Goal: Task Accomplishment & Management: Complete application form

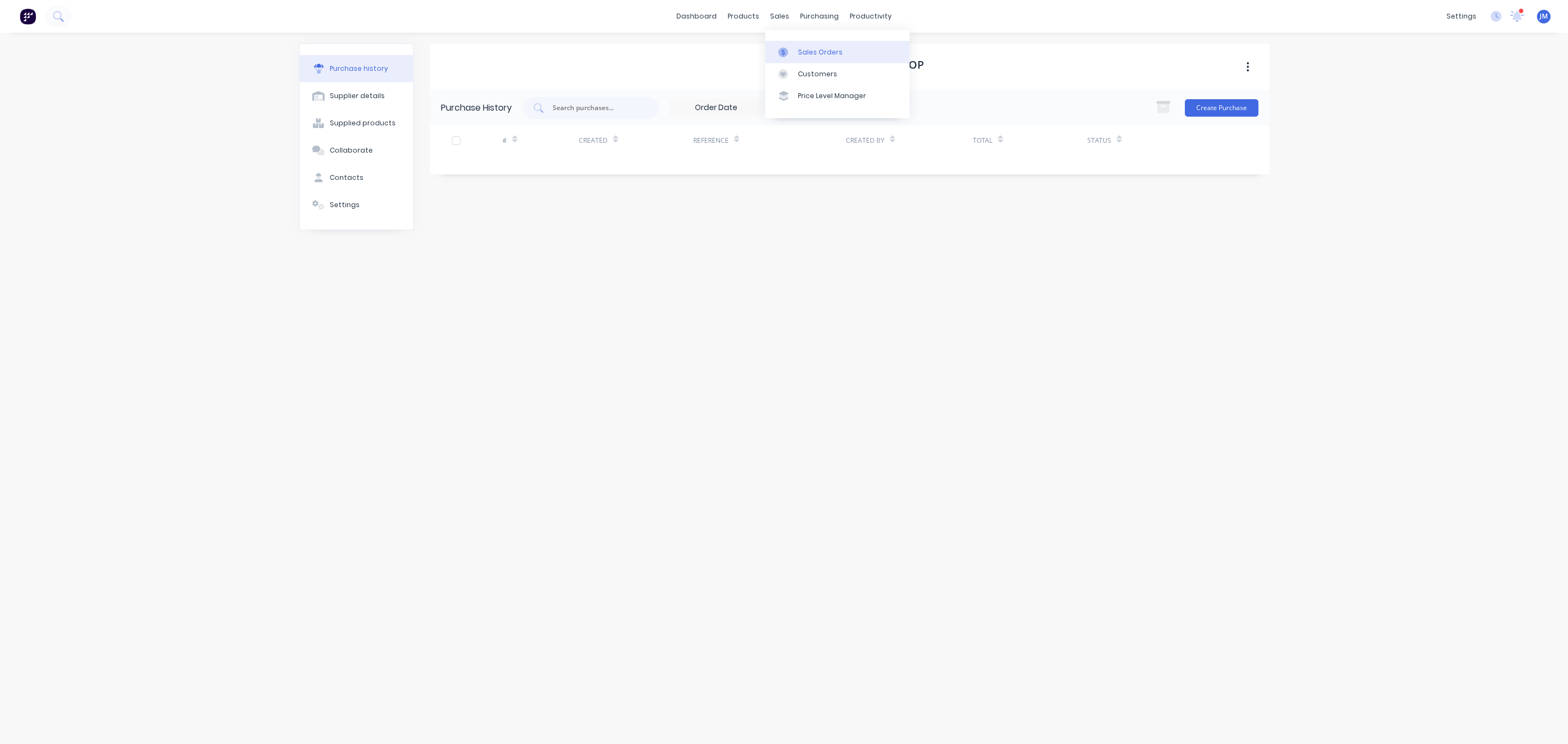
click at [790, 44] on link "Sales Orders" at bounding box center [837, 52] width 145 height 22
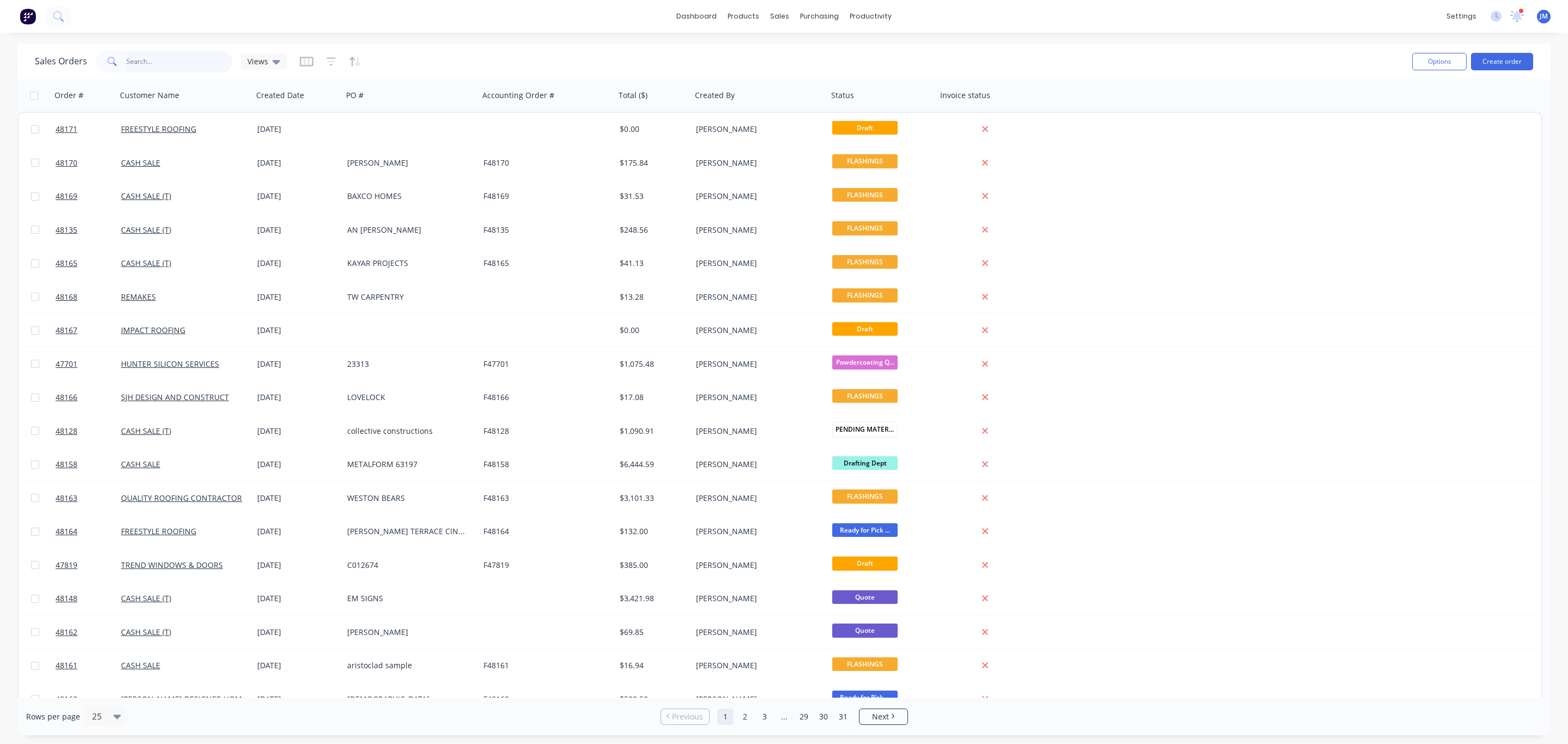
click at [167, 64] on input "text" at bounding box center [180, 62] width 106 height 22
type input "hinge"
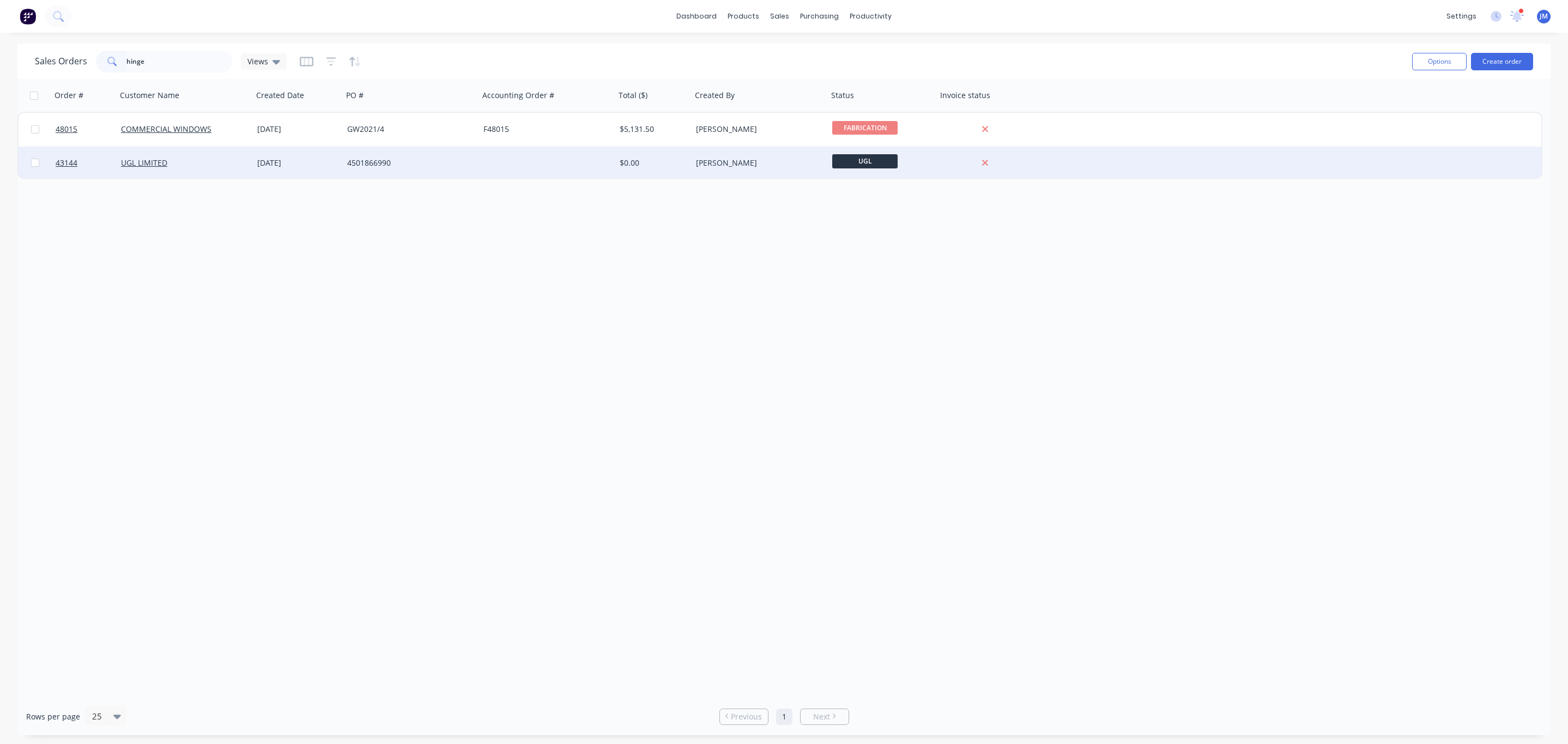
click at [473, 148] on div "4501866990" at bounding box center [411, 162] width 136 height 32
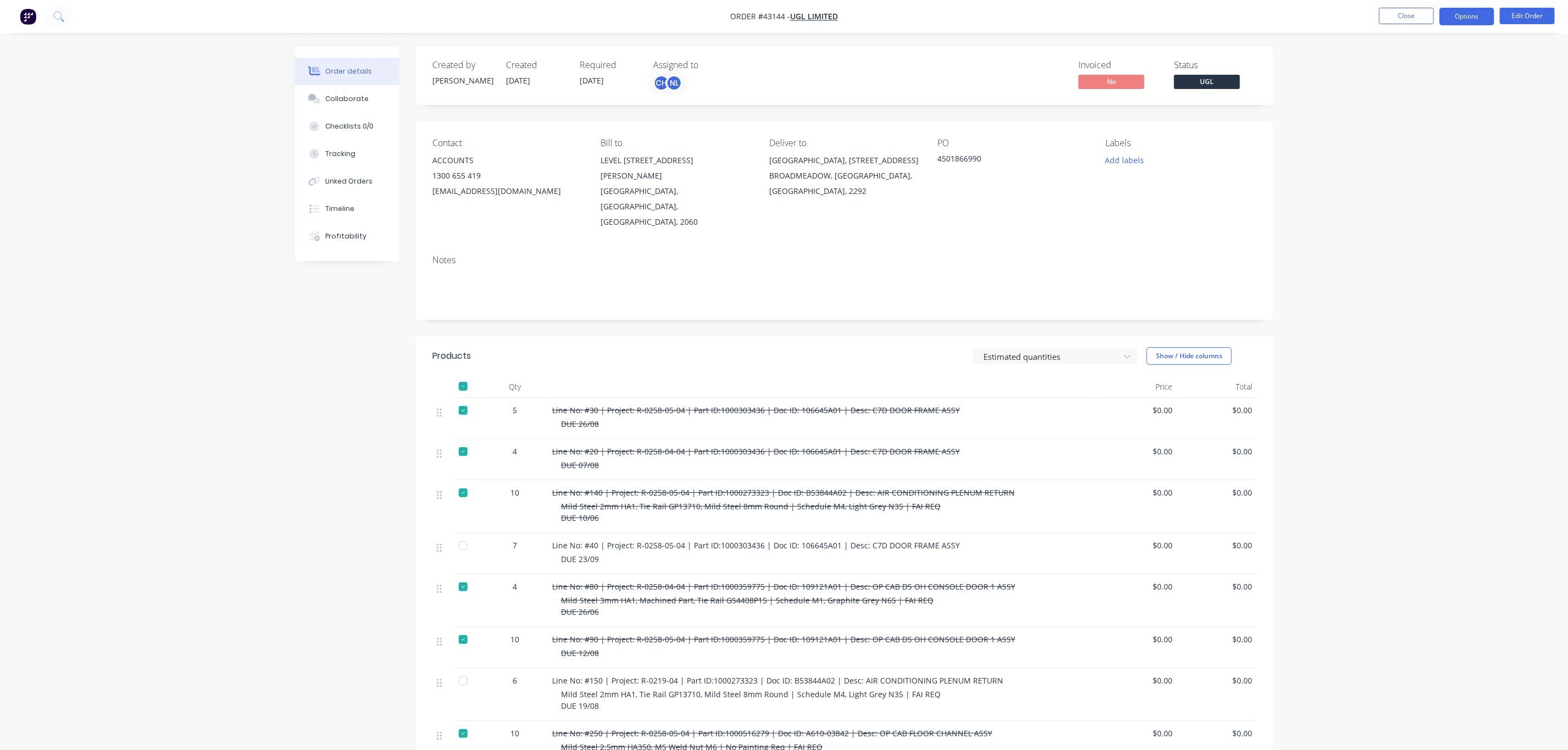
click at [1474, 17] on button "Options" at bounding box center [1467, 16] width 55 height 17
click at [1424, 265] on div "Duplicate" at bounding box center [1433, 265] width 101 height 16
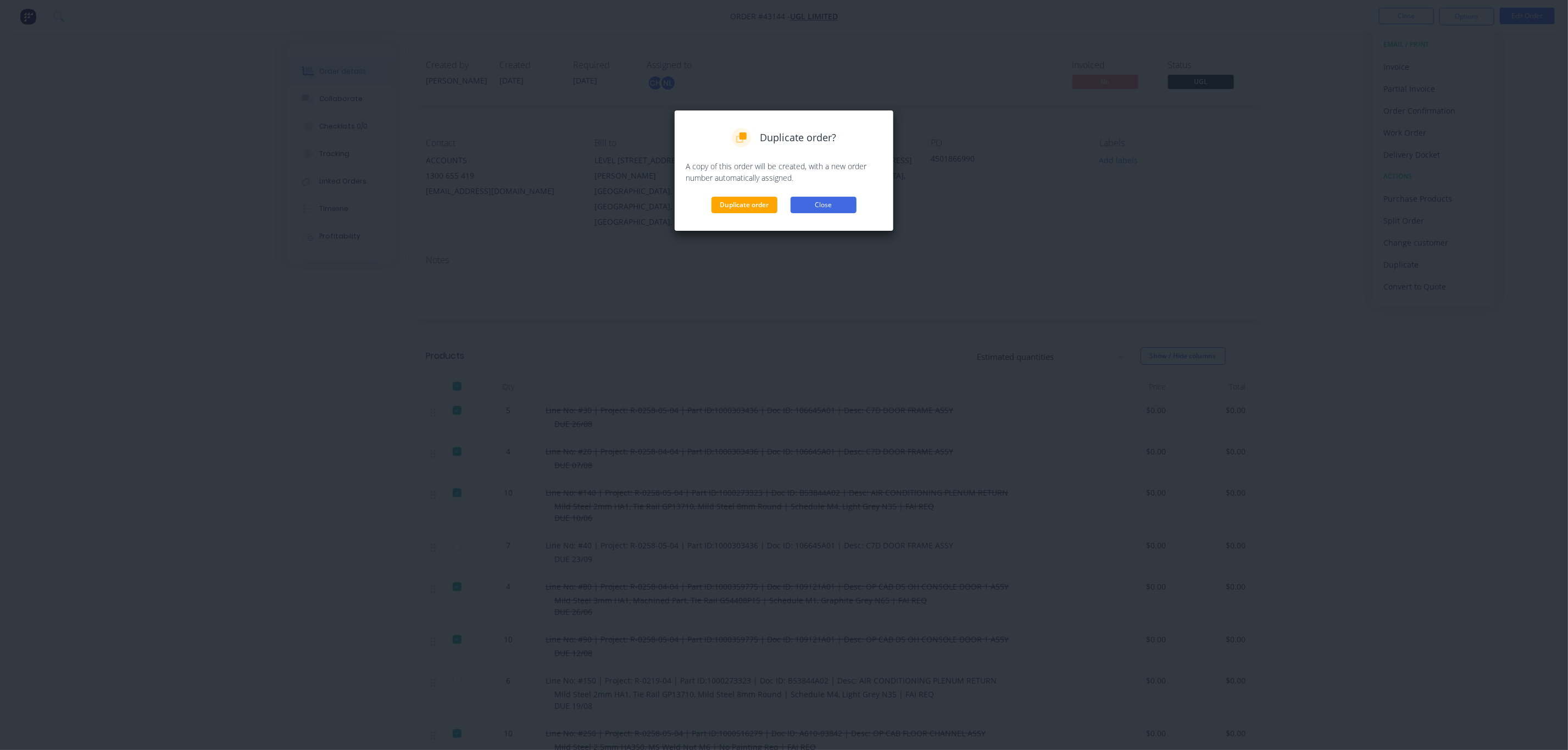
click at [829, 207] on button "Close" at bounding box center [823, 205] width 66 height 17
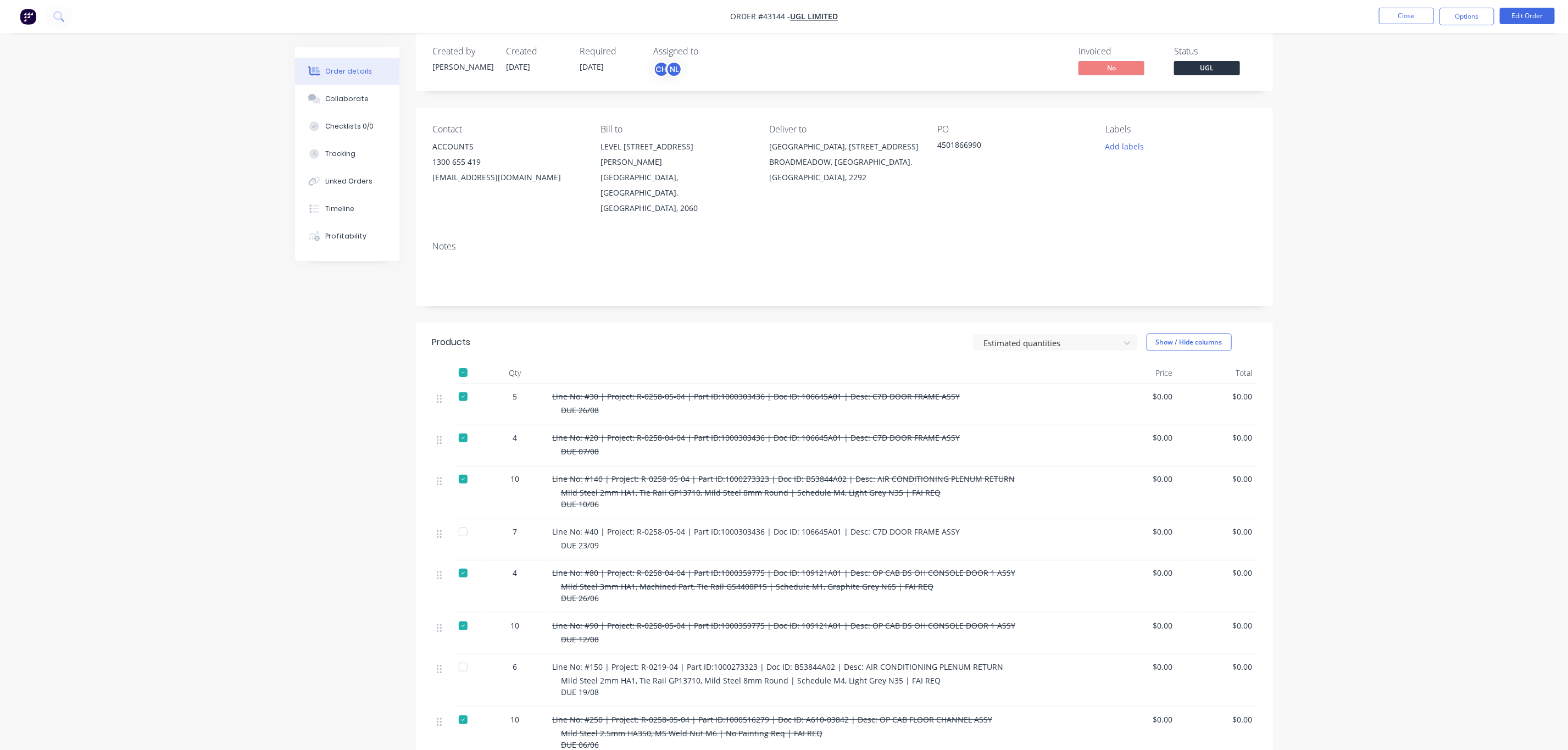
scroll to position [337, 0]
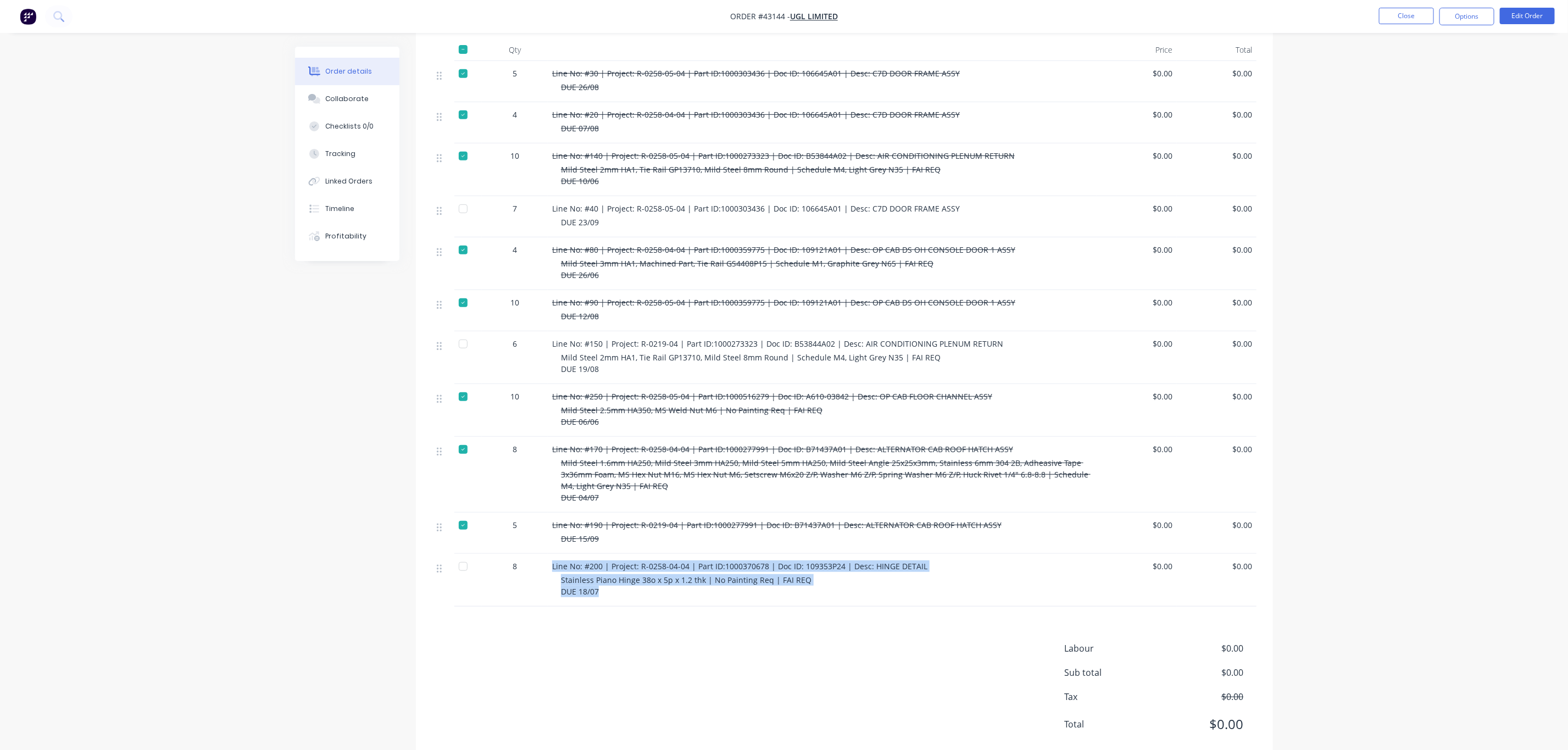
drag, startPoint x: 573, startPoint y: 557, endPoint x: 521, endPoint y: 539, distance: 55.0
click at [521, 554] on div "8 Line No: #200 | Project: R-0258-04-04 | Part ID:1000370678 | Doc ID: 109353P2…" at bounding box center [845, 580] width 824 height 53
copy div "Line No: #200 | Project: R-0258-04-04 | Part ID:1000370678 | Doc ID: 109353P24 …"
click at [1394, 28] on nav "Order #43144 - UGL LIMITED Close Options Edit Order" at bounding box center [784, 16] width 1568 height 33
click at [1402, 17] on button "Close" at bounding box center [1406, 16] width 55 height 17
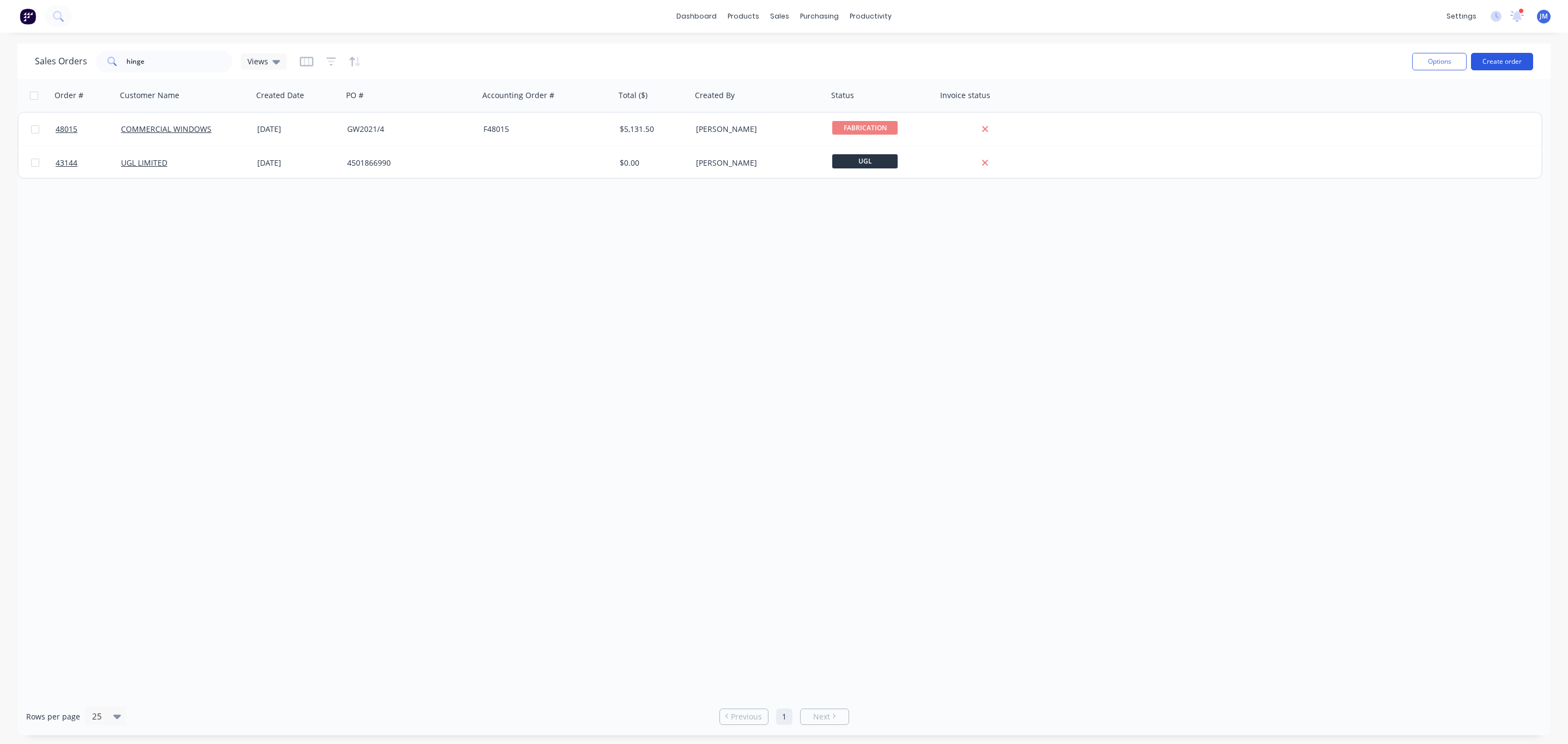
click at [1487, 56] on button "Create order" at bounding box center [1502, 61] width 62 height 17
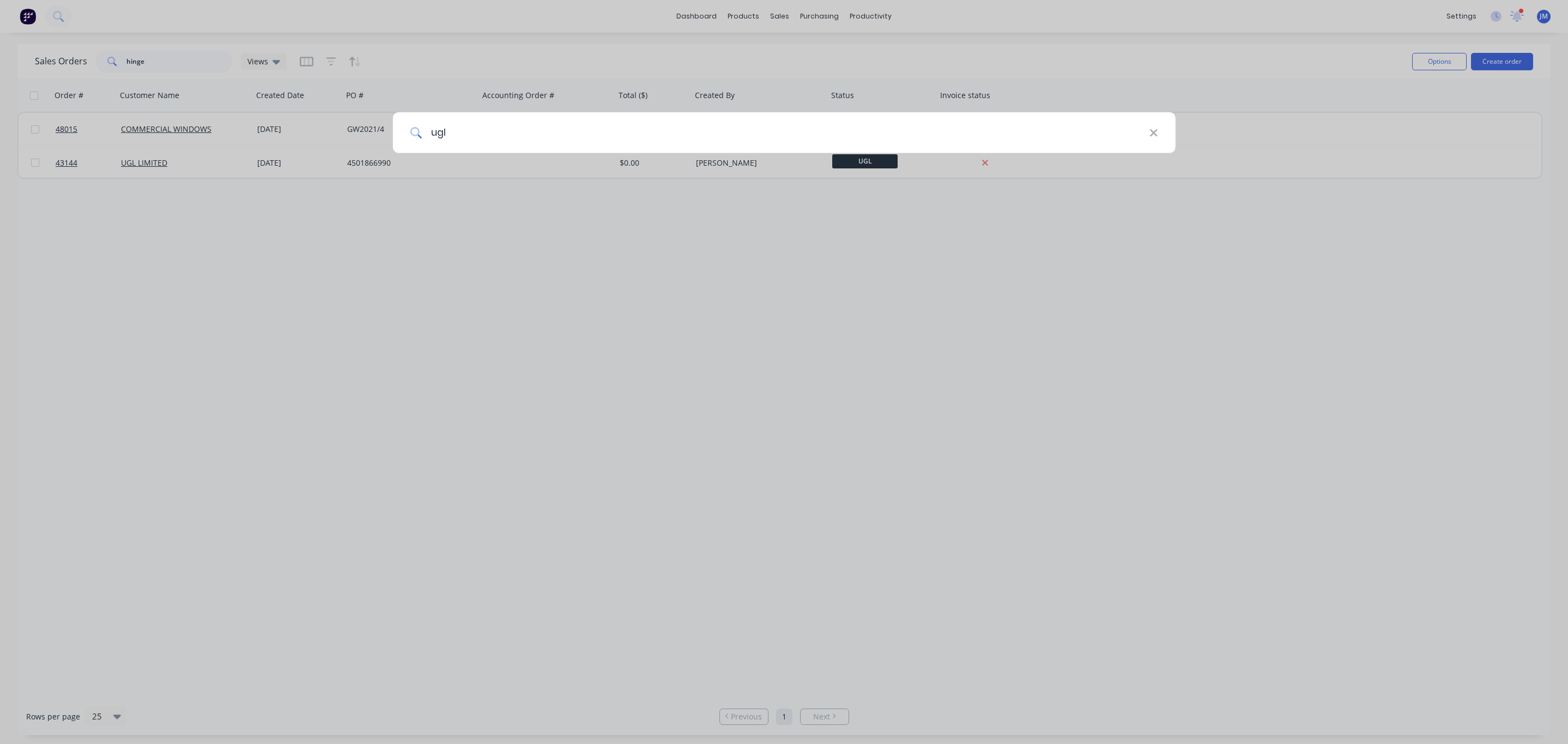
type input "ugl"
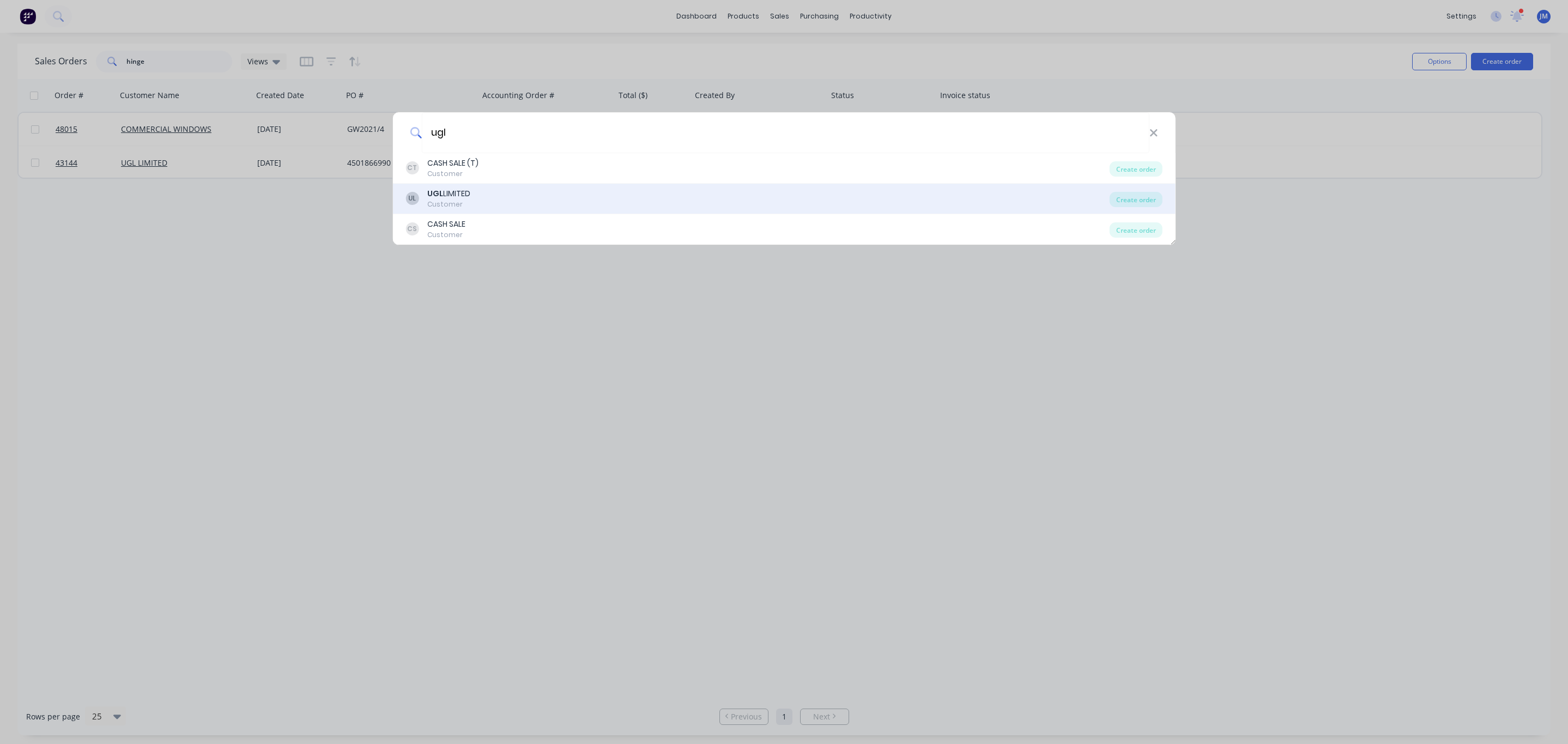
click at [466, 198] on div "UGL LIMITED" at bounding box center [449, 194] width 43 height 11
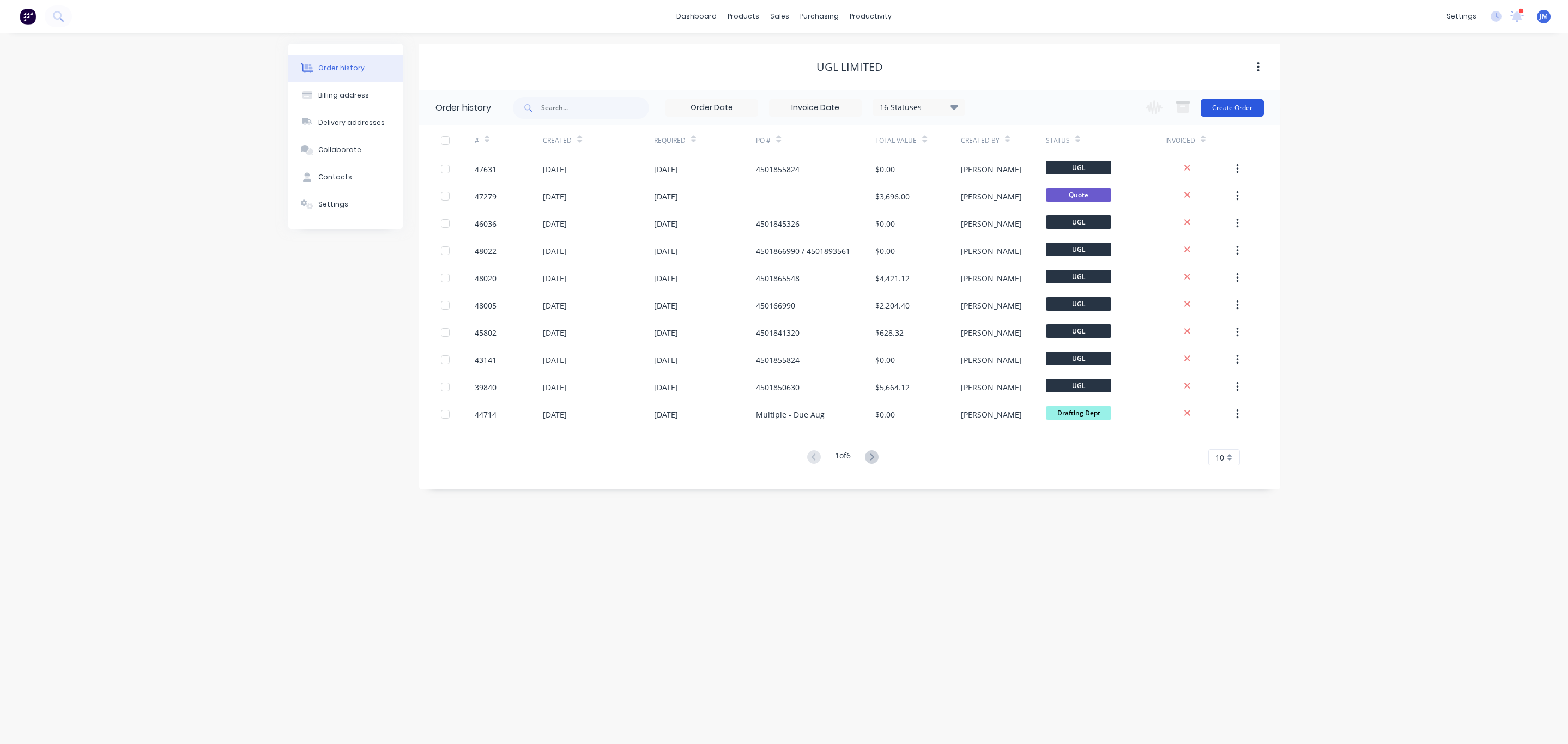
click at [1228, 106] on button "Create Order" at bounding box center [1232, 108] width 63 height 17
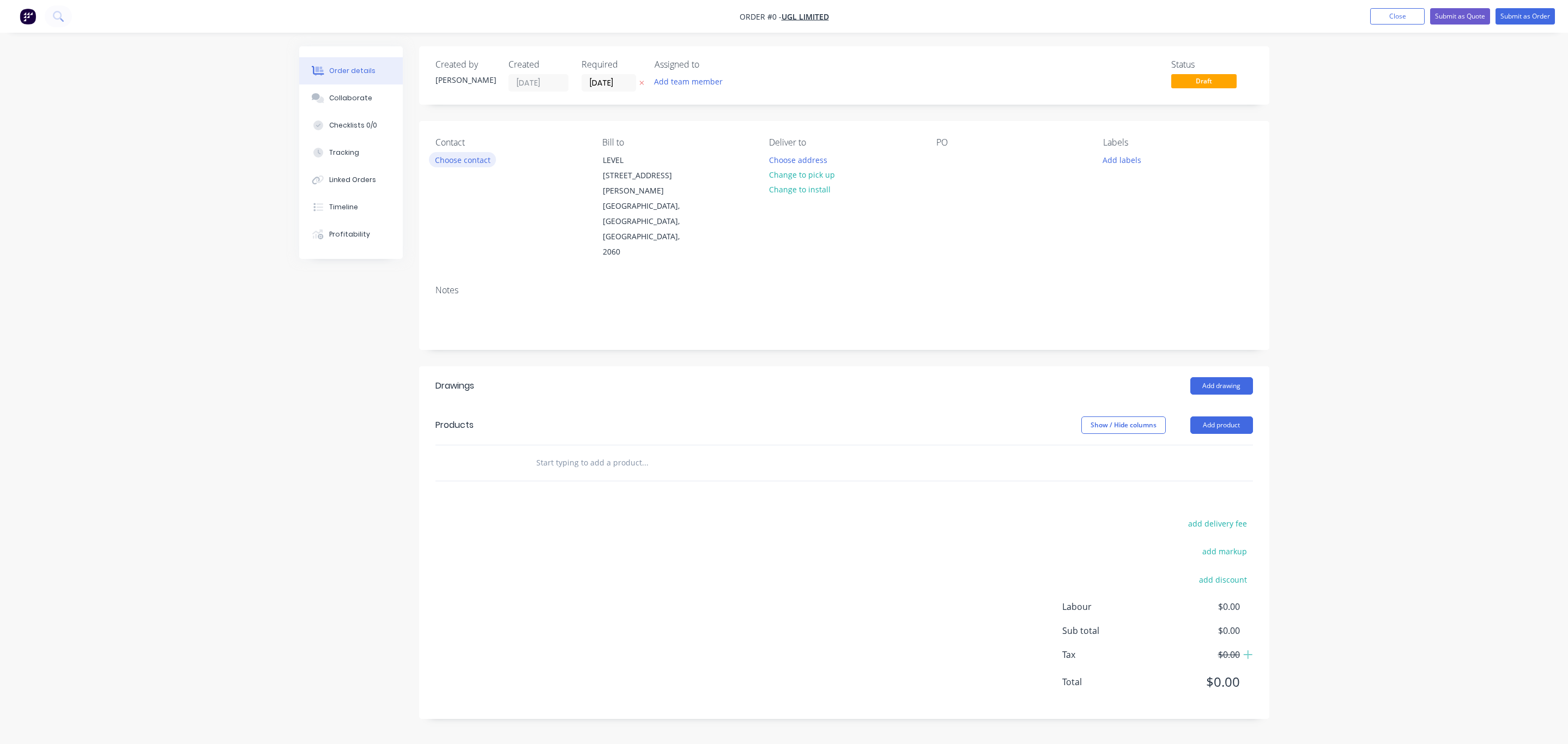
click at [461, 157] on button "Choose contact" at bounding box center [462, 159] width 67 height 15
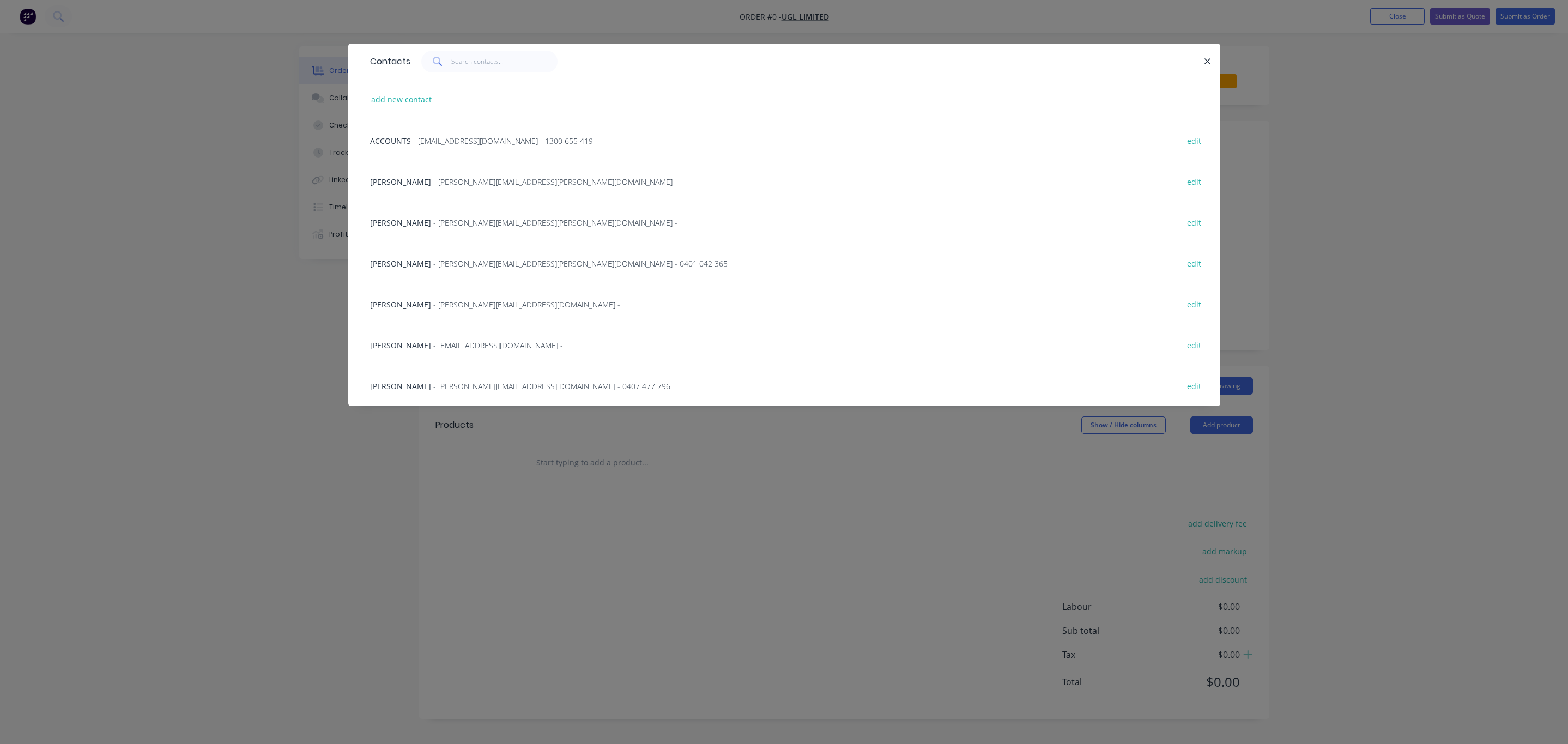
click at [1341, 85] on div "Contacts add new contact ACCOUNTS - [EMAIL_ADDRESS][DOMAIN_NAME] - 1300 655 419…" at bounding box center [784, 372] width 1568 height 744
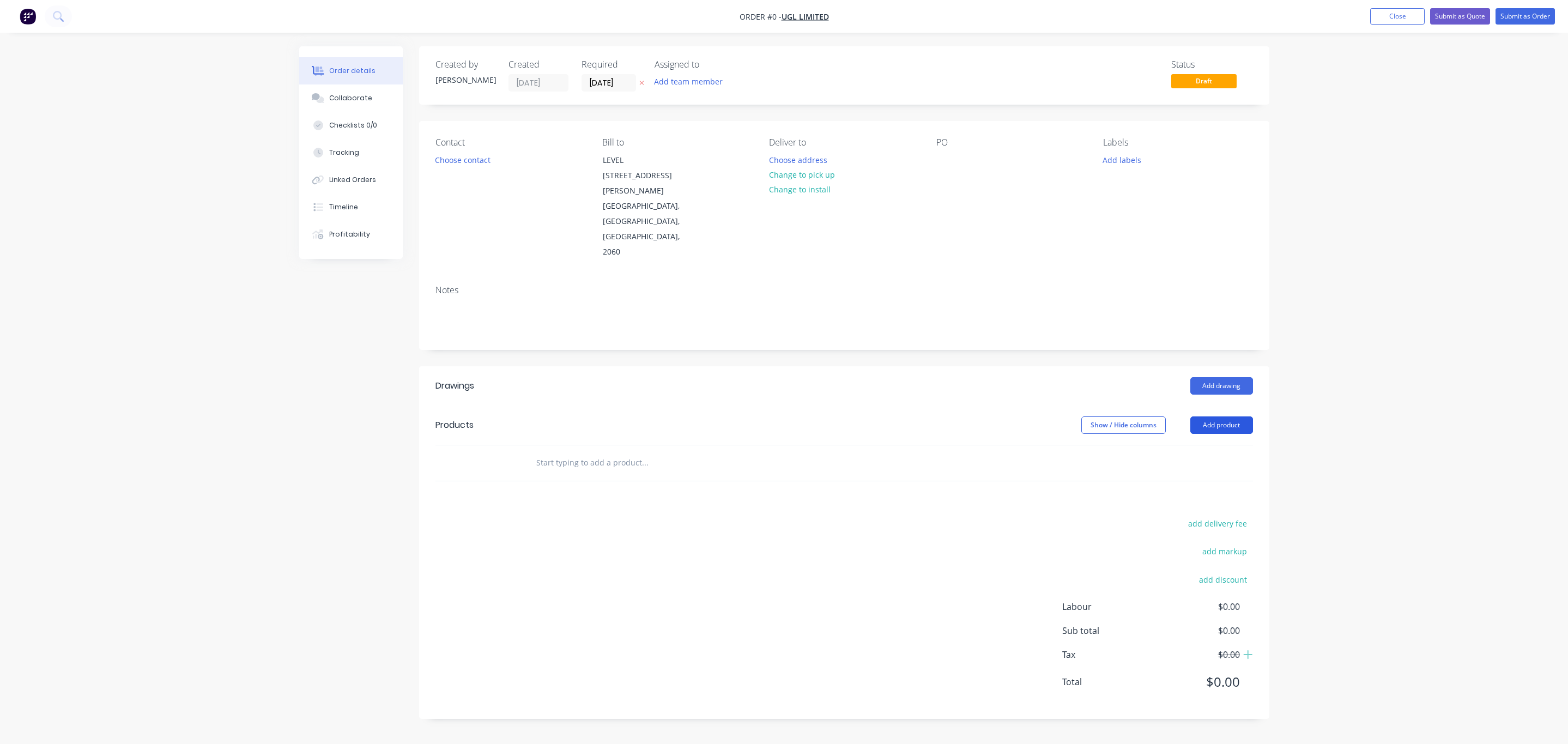
click at [1217, 417] on button "Add product" at bounding box center [1222, 425] width 62 height 17
click at [1176, 445] on div "Product catalogue" at bounding box center [1201, 452] width 84 height 16
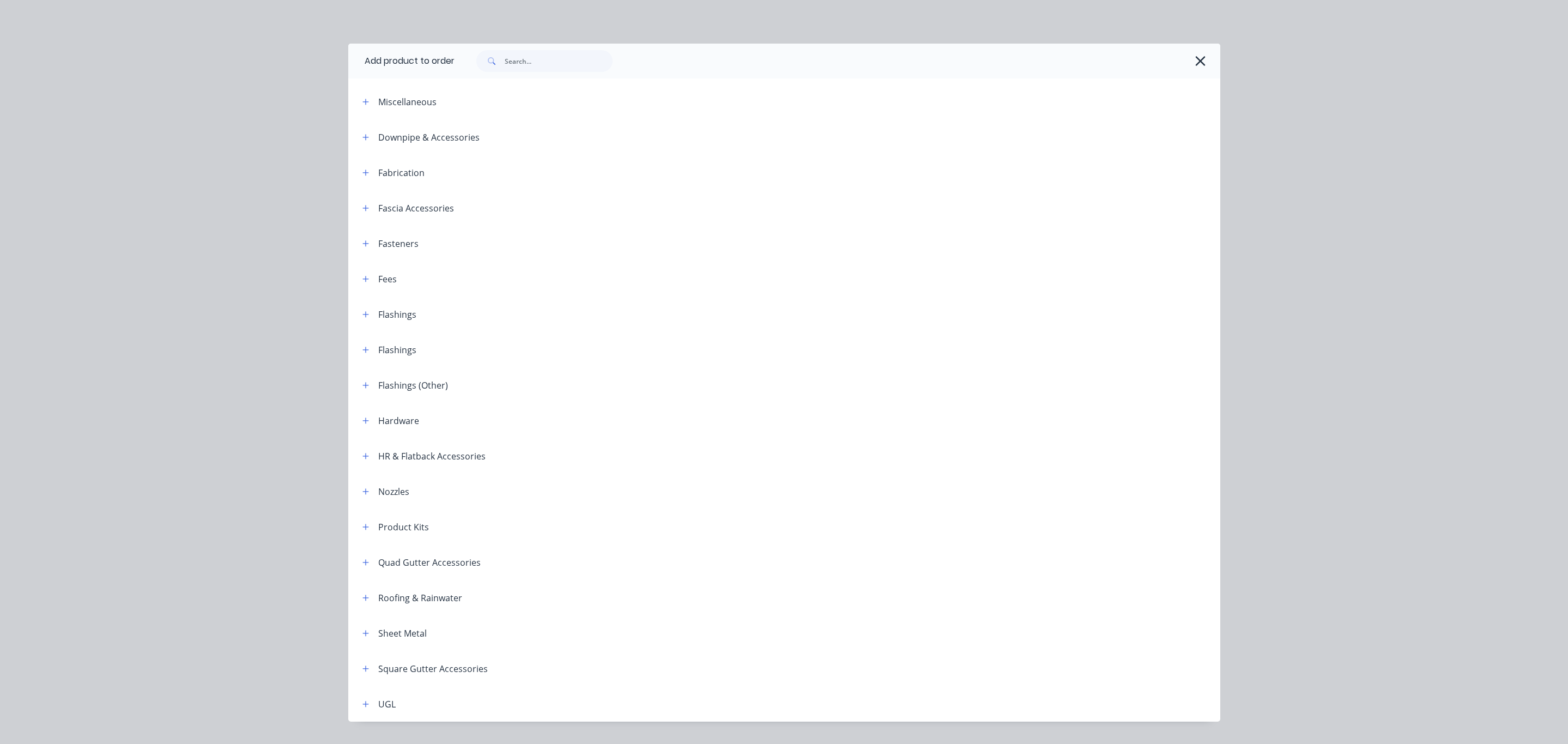
click at [450, 92] on header "Miscellaneous" at bounding box center [784, 102] width 872 height 36
click at [520, 67] on input "text" at bounding box center [559, 61] width 108 height 22
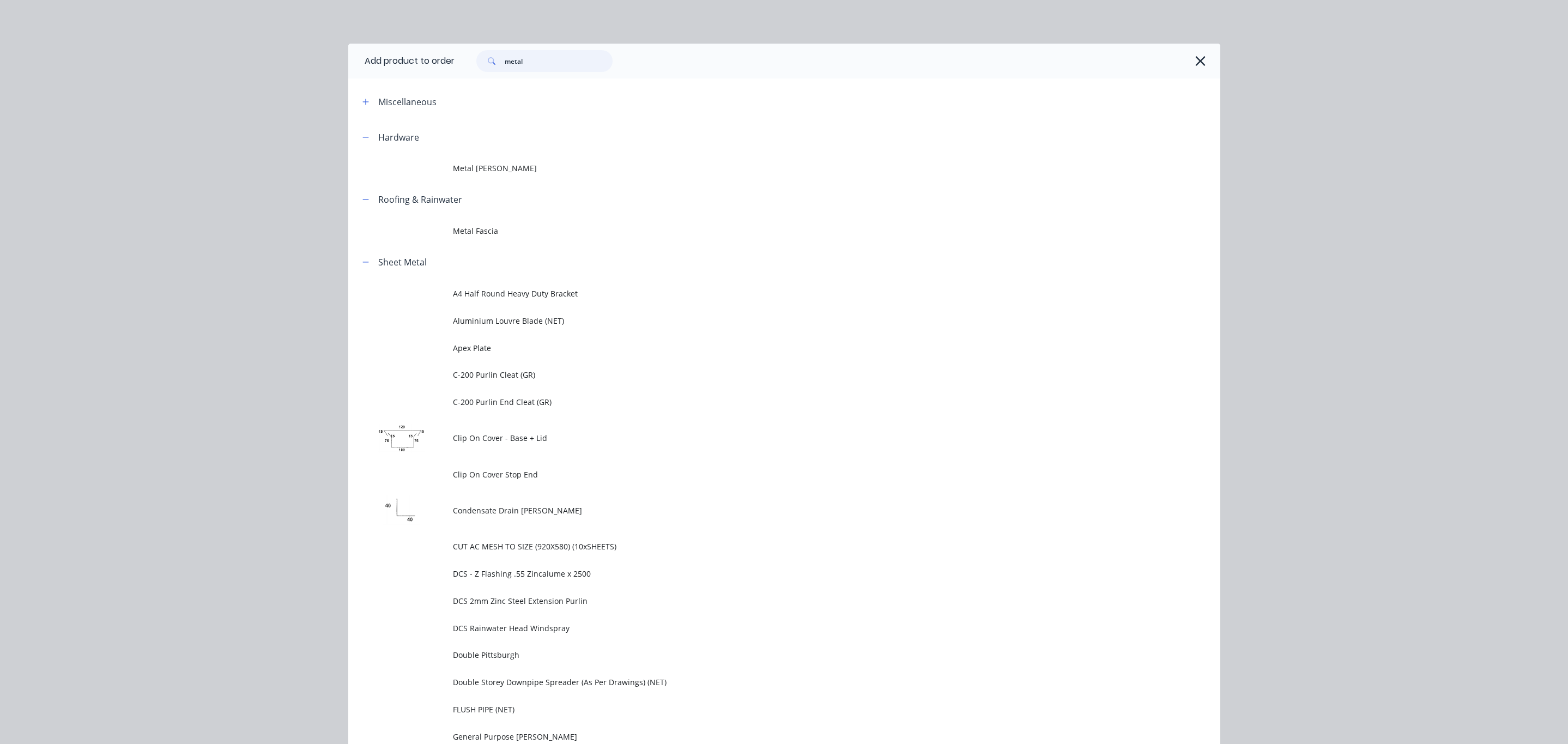
drag, startPoint x: 524, startPoint y: 59, endPoint x: 391, endPoint y: 66, distance: 133.2
click at [392, 66] on header "Add product to order metal" at bounding box center [784, 61] width 872 height 35
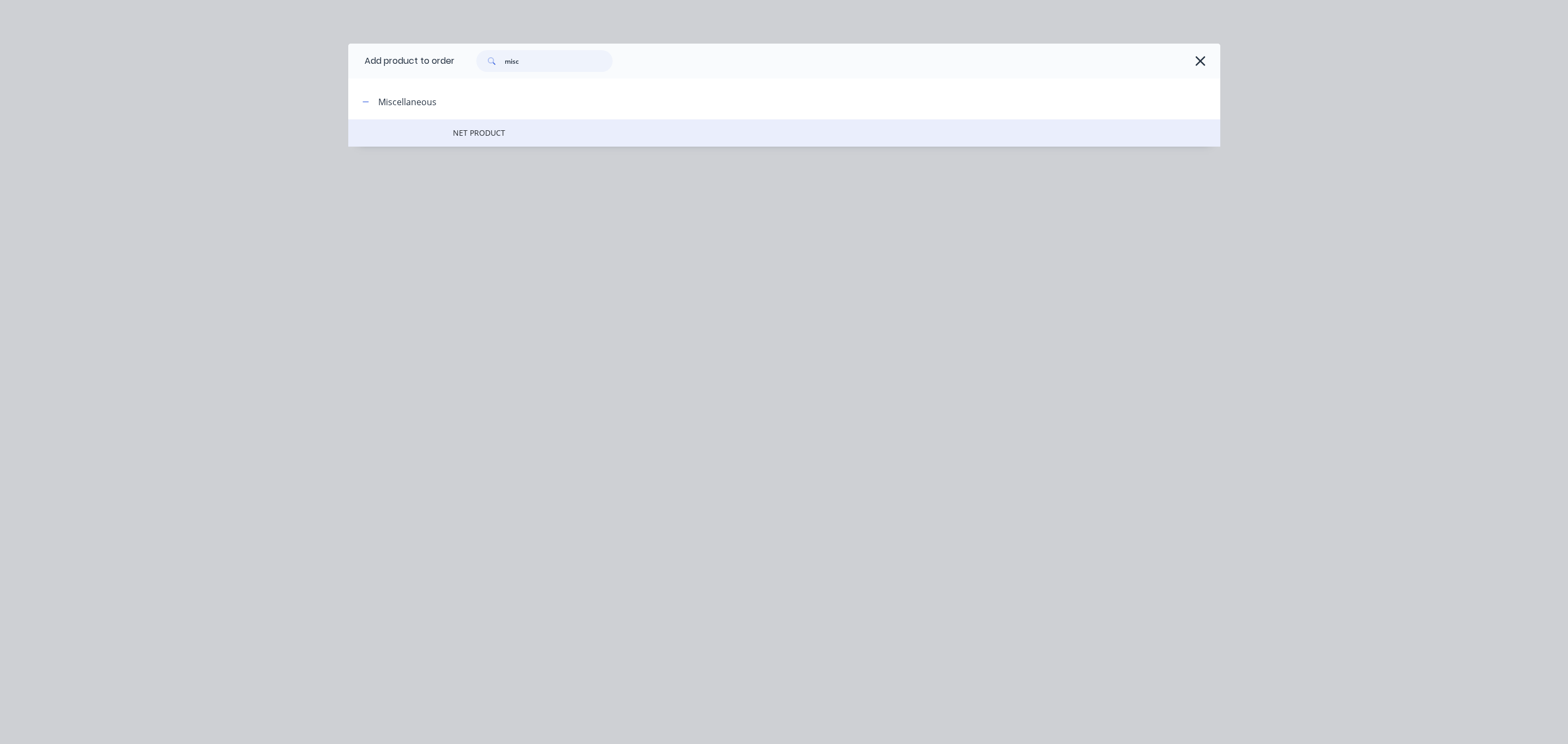
type input "misc"
click at [502, 139] on td "NET PRODUCT" at bounding box center [836, 132] width 767 height 27
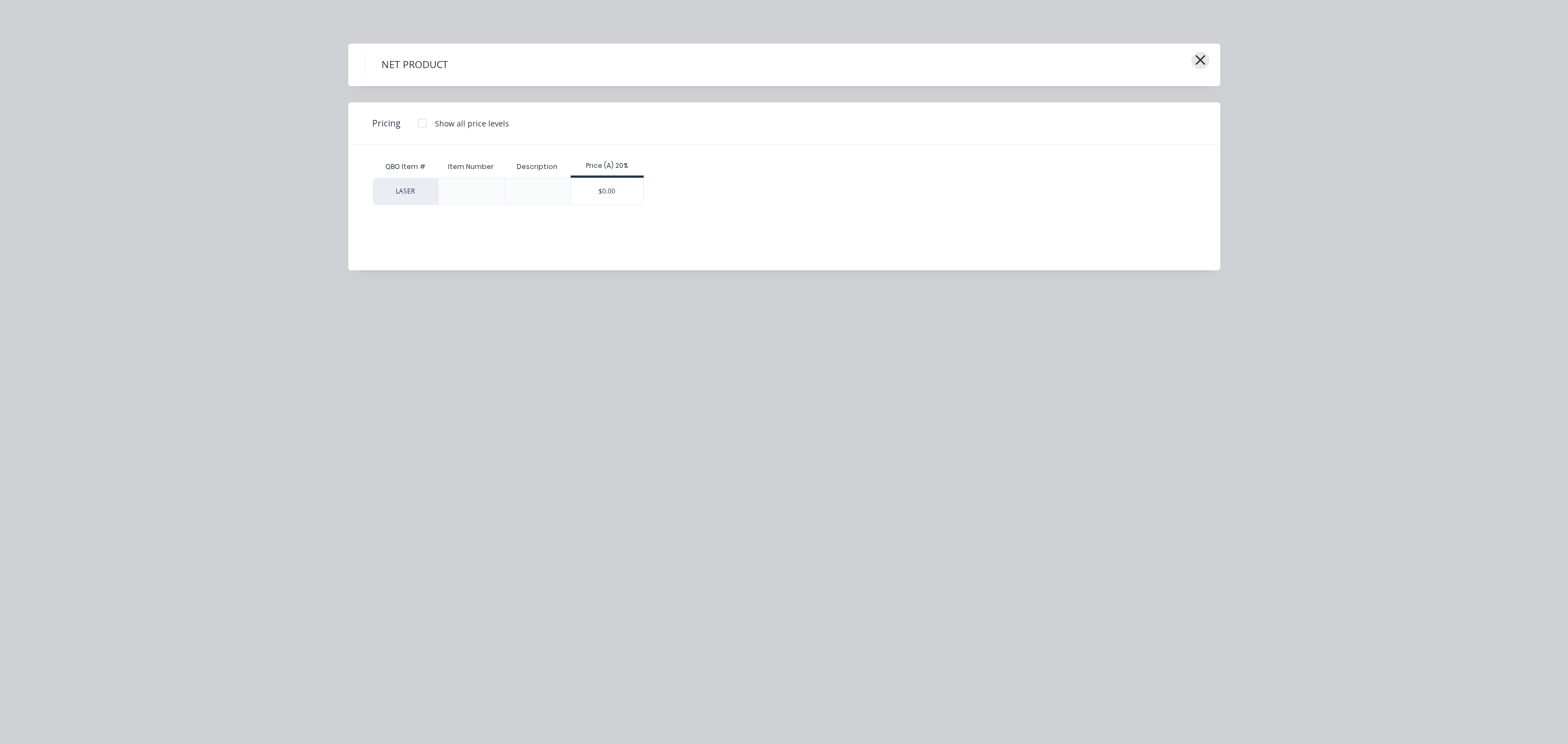
click at [1201, 66] on icon "button" at bounding box center [1201, 60] width 11 height 15
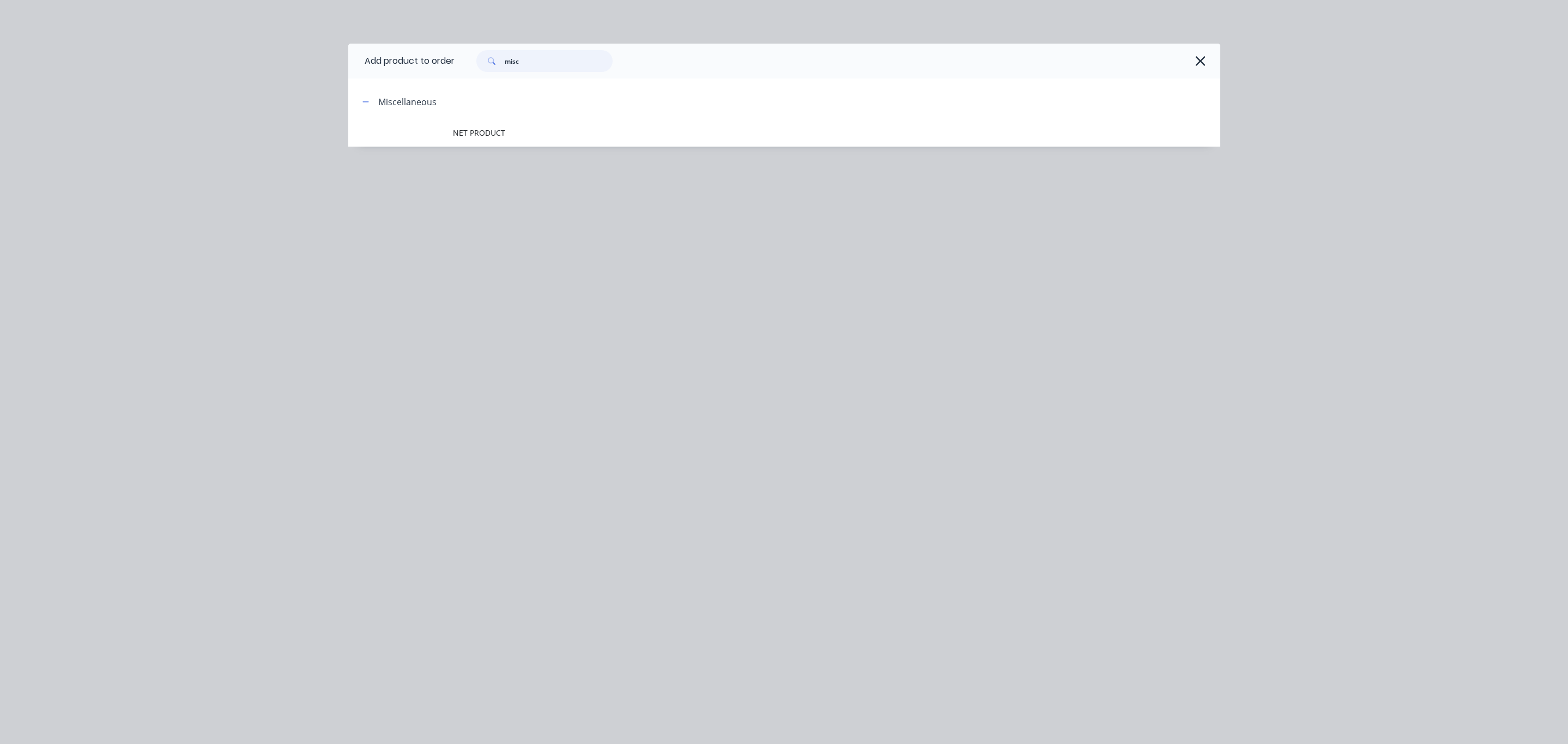
drag, startPoint x: 560, startPoint y: 57, endPoint x: 387, endPoint y: 57, distance: 173.0
click at [387, 57] on header "Add product to order misc" at bounding box center [784, 61] width 872 height 35
type input "sheetmetal"
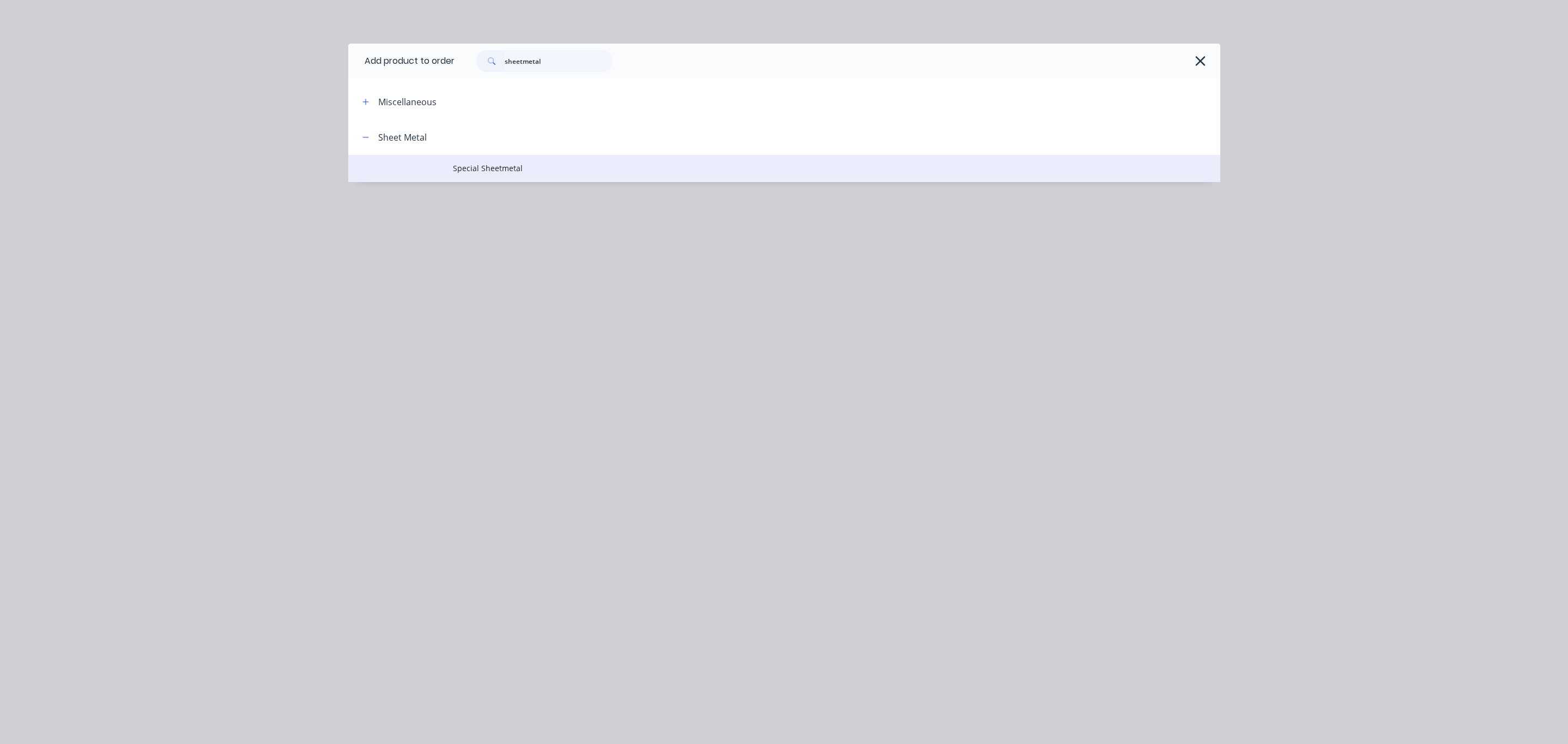
click at [504, 162] on span "Special Sheetmetal" at bounding box center [760, 168] width 614 height 11
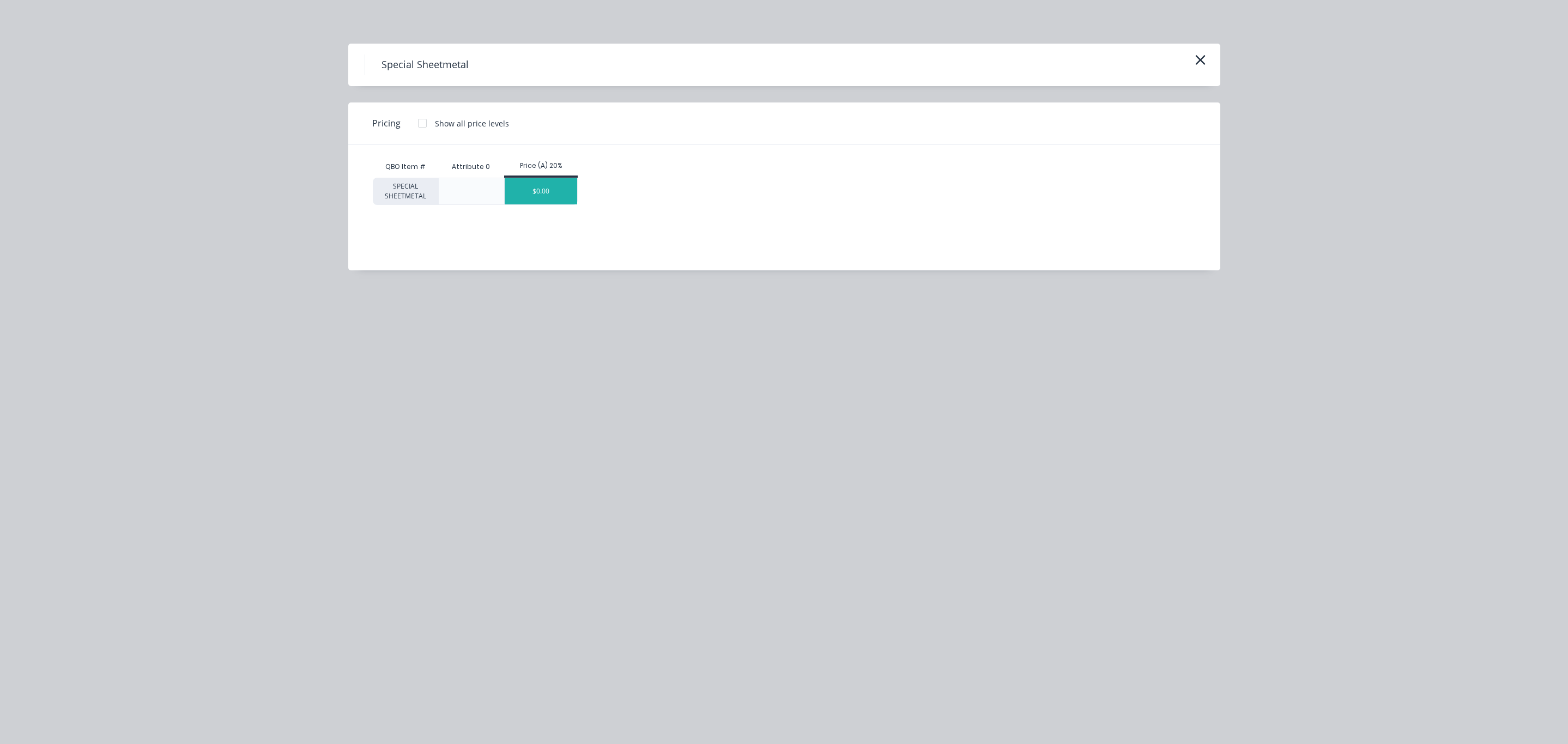
click at [546, 190] on div "$0.00" at bounding box center [541, 191] width 73 height 26
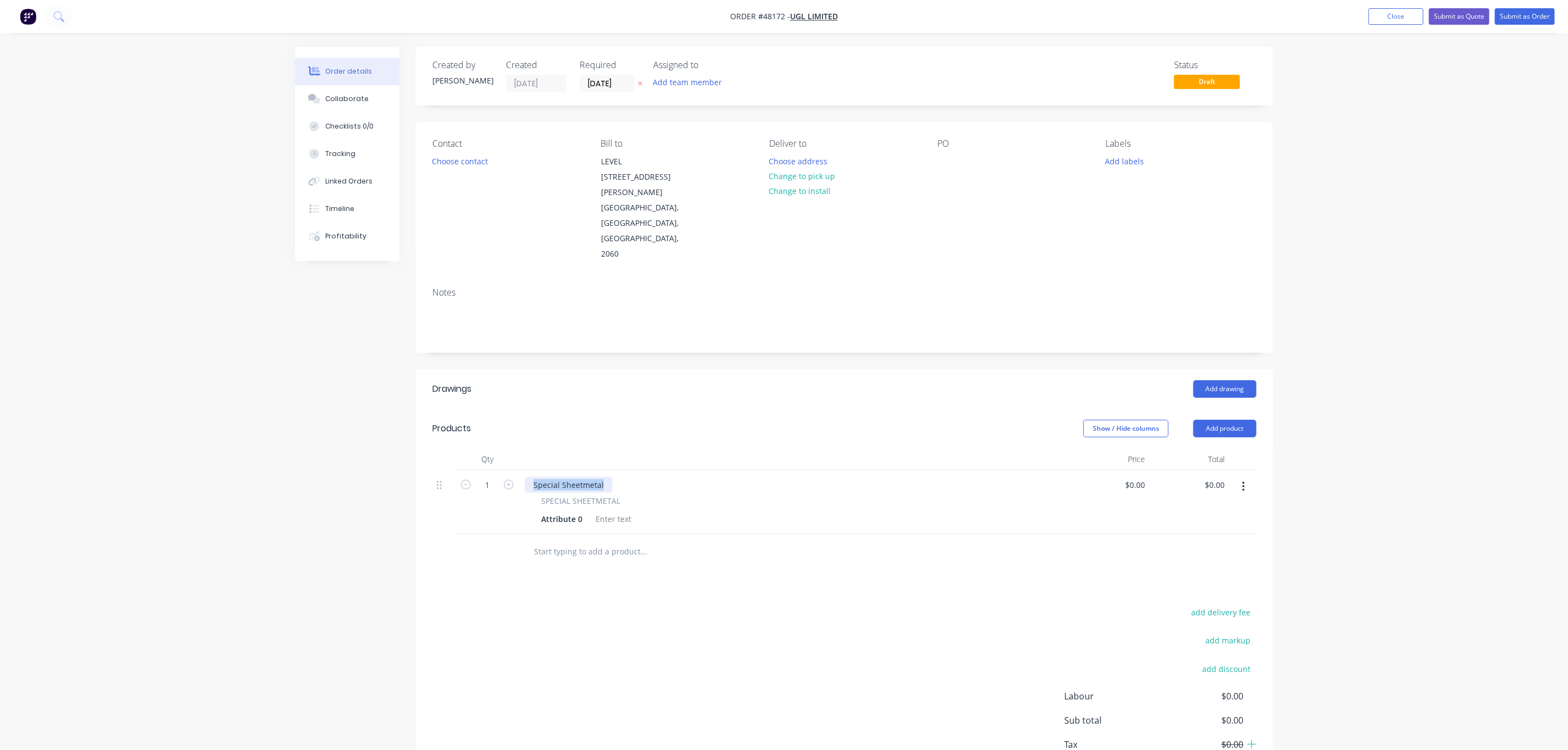
drag, startPoint x: 603, startPoint y: 442, endPoint x: 458, endPoint y: 439, distance: 145.0
click at [465, 471] on div "1 Special Sheetmetal SPECIAL SHEETMETAL Attribute 0 $0.00 $0.00 $0.00 $0.00" at bounding box center [845, 502] width 824 height 64
paste div
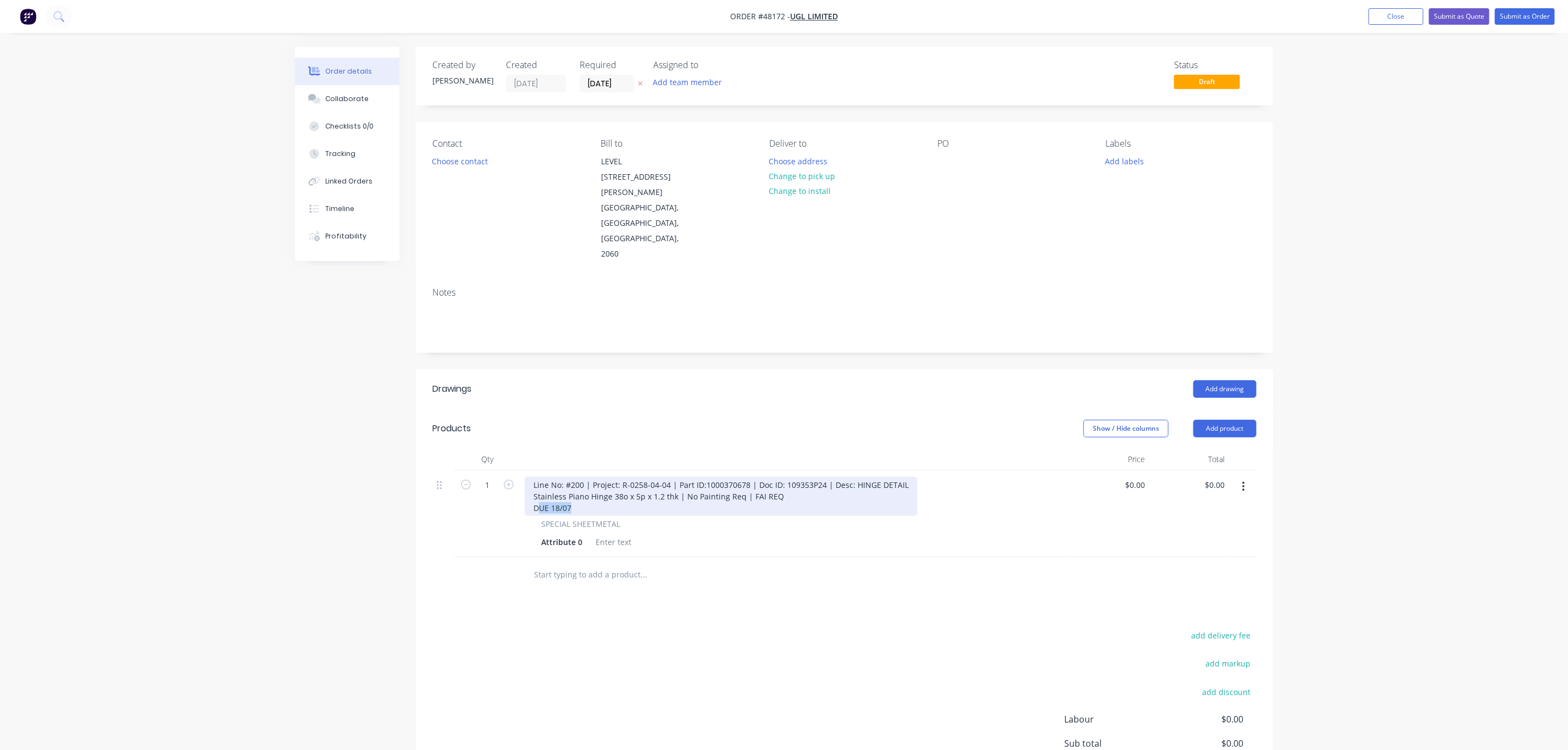
drag, startPoint x: 578, startPoint y: 465, endPoint x: 535, endPoint y: 471, distance: 43.4
click at [535, 477] on div "Line No: #200 | Project: R-0258-04-04 | Part ID:1000370678 | Doc ID: 109353P24 …" at bounding box center [721, 496] width 393 height 39
click at [576, 477] on div "Line No: #200 | Project: R-0258-04-04 | Part ID:1000370678 | Doc ID: 109353P24 …" at bounding box center [721, 491] width 393 height 28
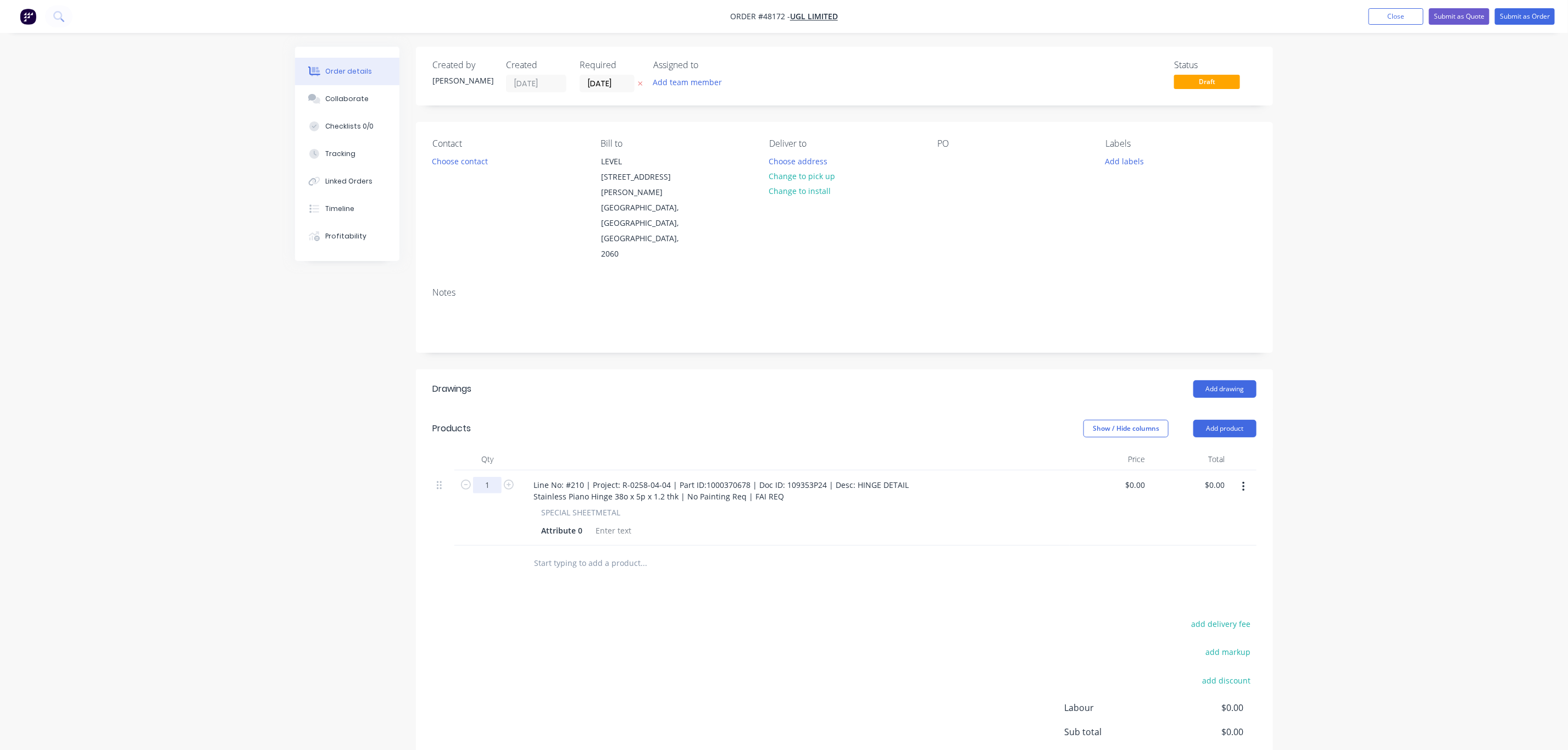
click at [485, 477] on input "1" at bounding box center [487, 485] width 29 height 17
type input "10"
drag, startPoint x: 1040, startPoint y: 558, endPoint x: 1051, endPoint y: 552, distance: 12.5
click at [1040, 558] on div "Drawings Add drawing Products Show / Hide columns Add product Qty Price Total 1…" at bounding box center [844, 595] width 857 height 452
click at [1237, 477] on button "button" at bounding box center [1243, 487] width 26 height 20
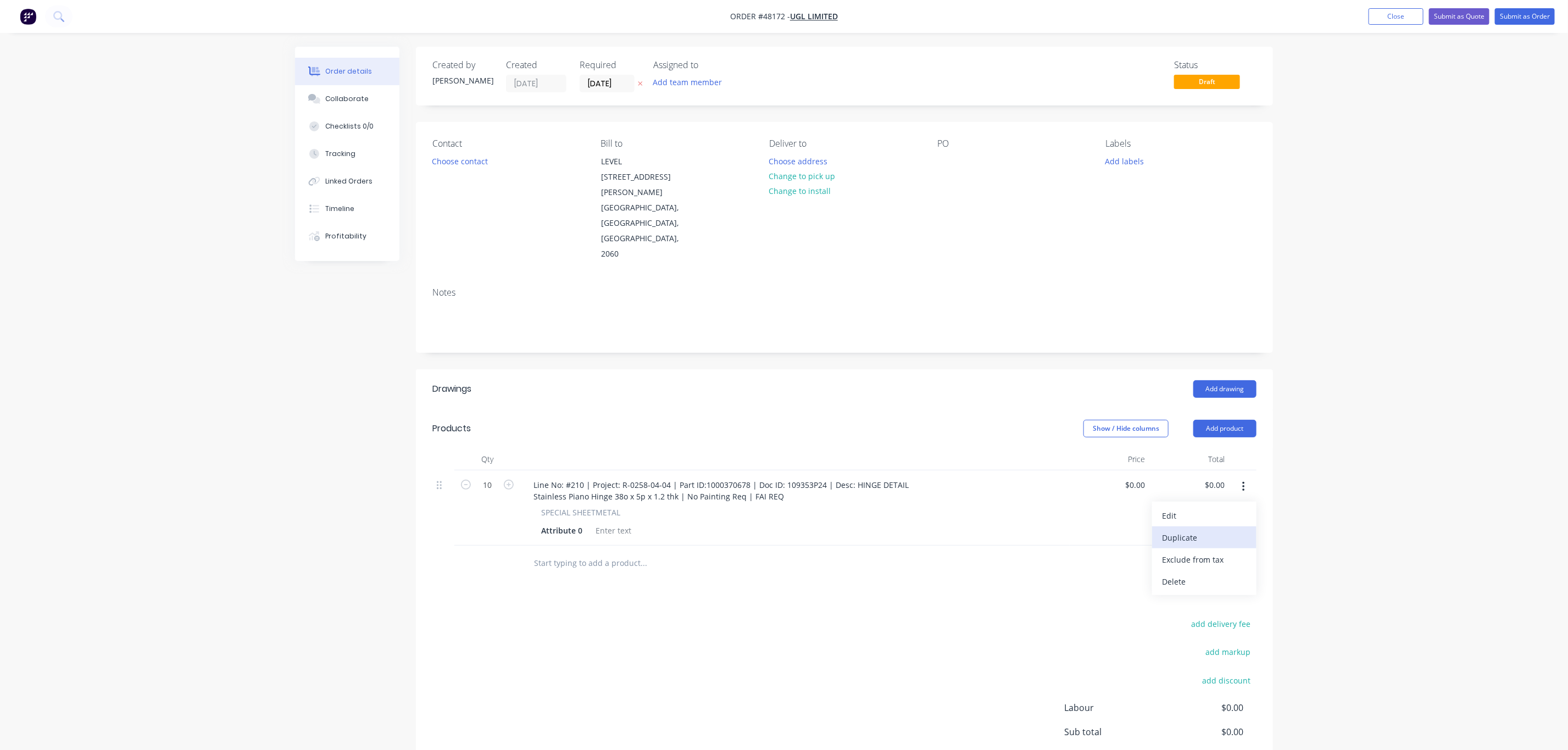
click at [1210, 530] on div "Duplicate" at bounding box center [1204, 537] width 85 height 16
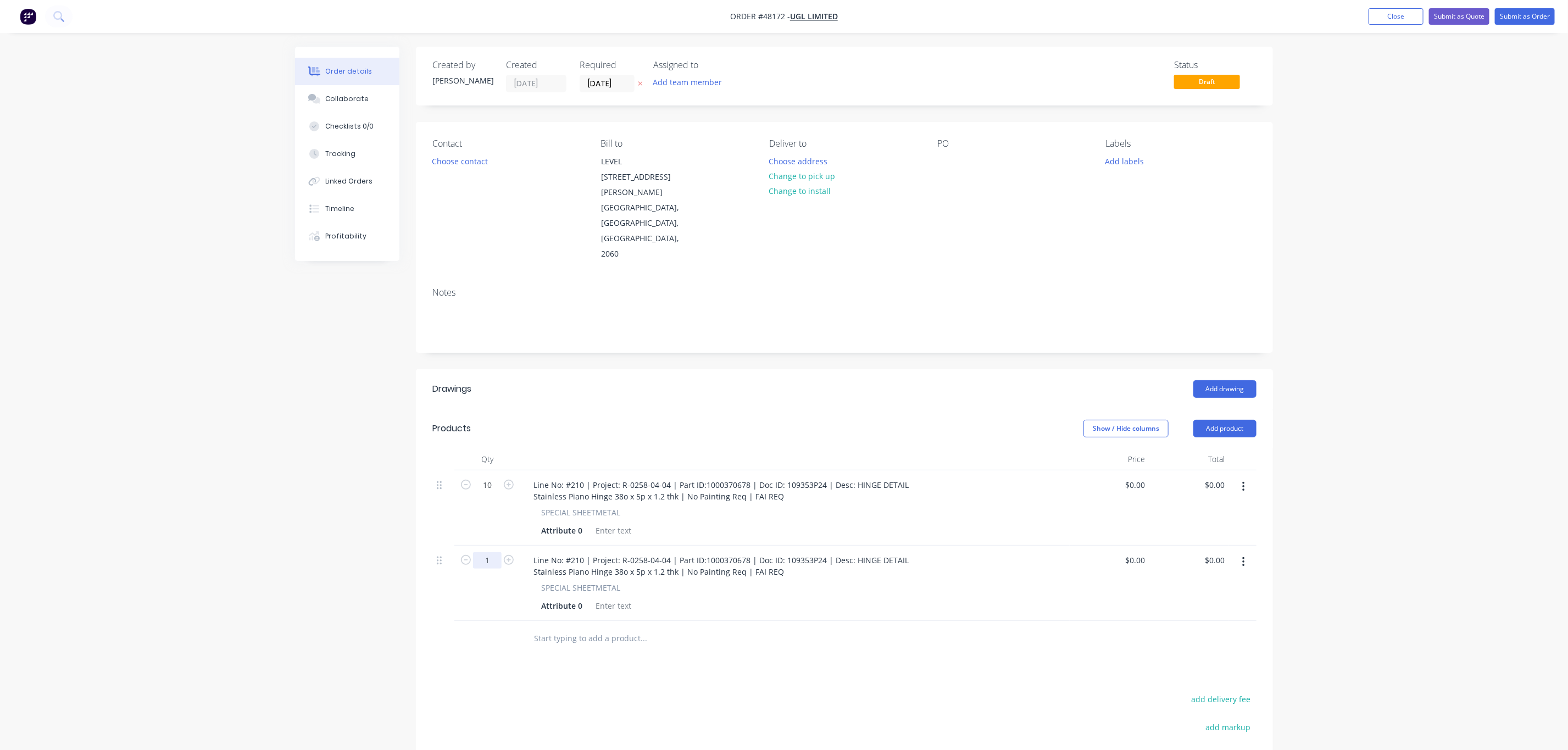
click at [486, 552] on input "1" at bounding box center [487, 561] width 29 height 17
type input "6"
click at [578, 552] on div "Line No: #210 | Project: R-0258-04-04 | Part ID:1000370678 | Doc ID: 109353P24 …" at bounding box center [721, 566] width 393 height 28
click at [623, 627] on input "text" at bounding box center [643, 638] width 220 height 22
click at [799, 158] on button "Choose address" at bounding box center [798, 161] width 71 height 15
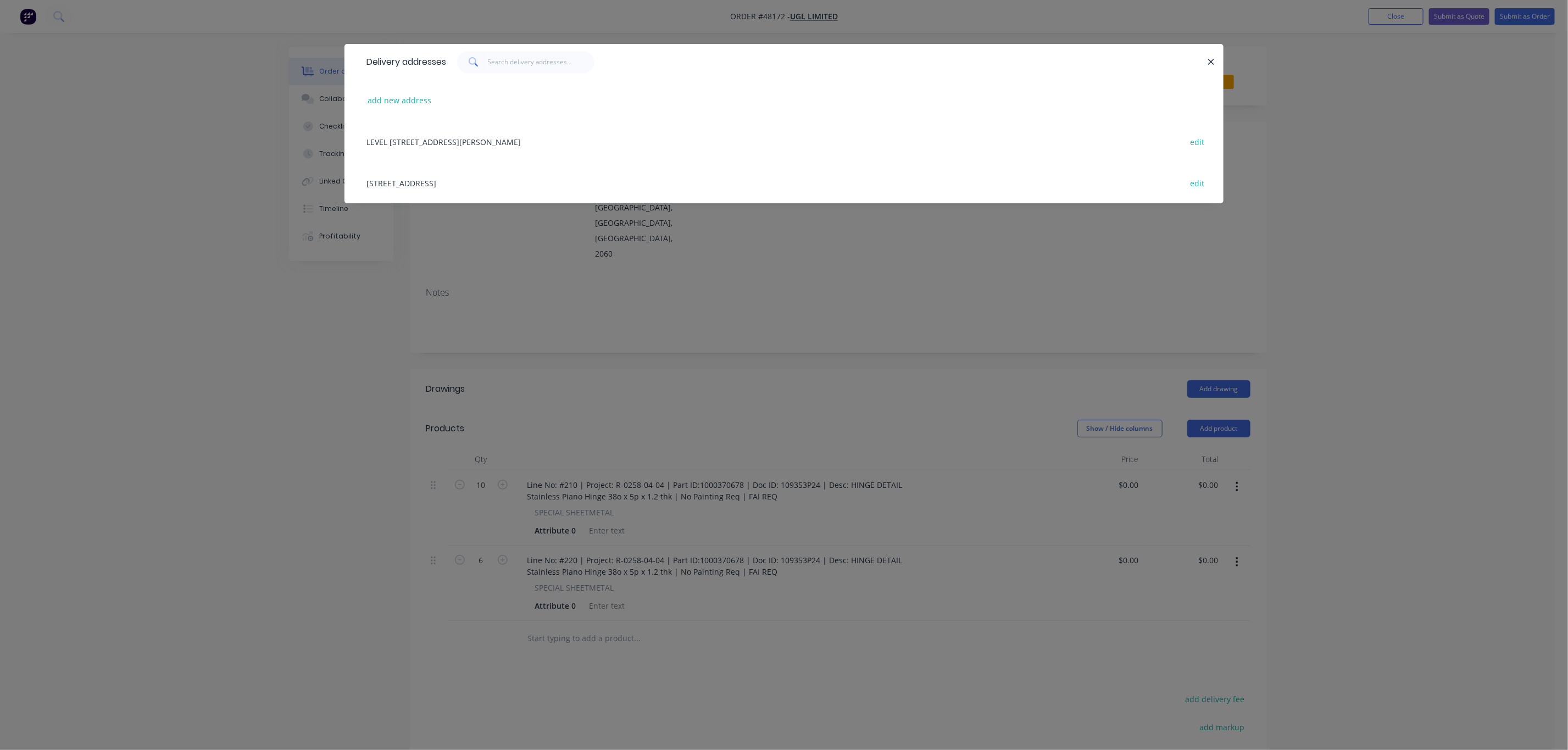
click at [537, 183] on div "[STREET_ADDRESS] edit" at bounding box center [784, 182] width 846 height 41
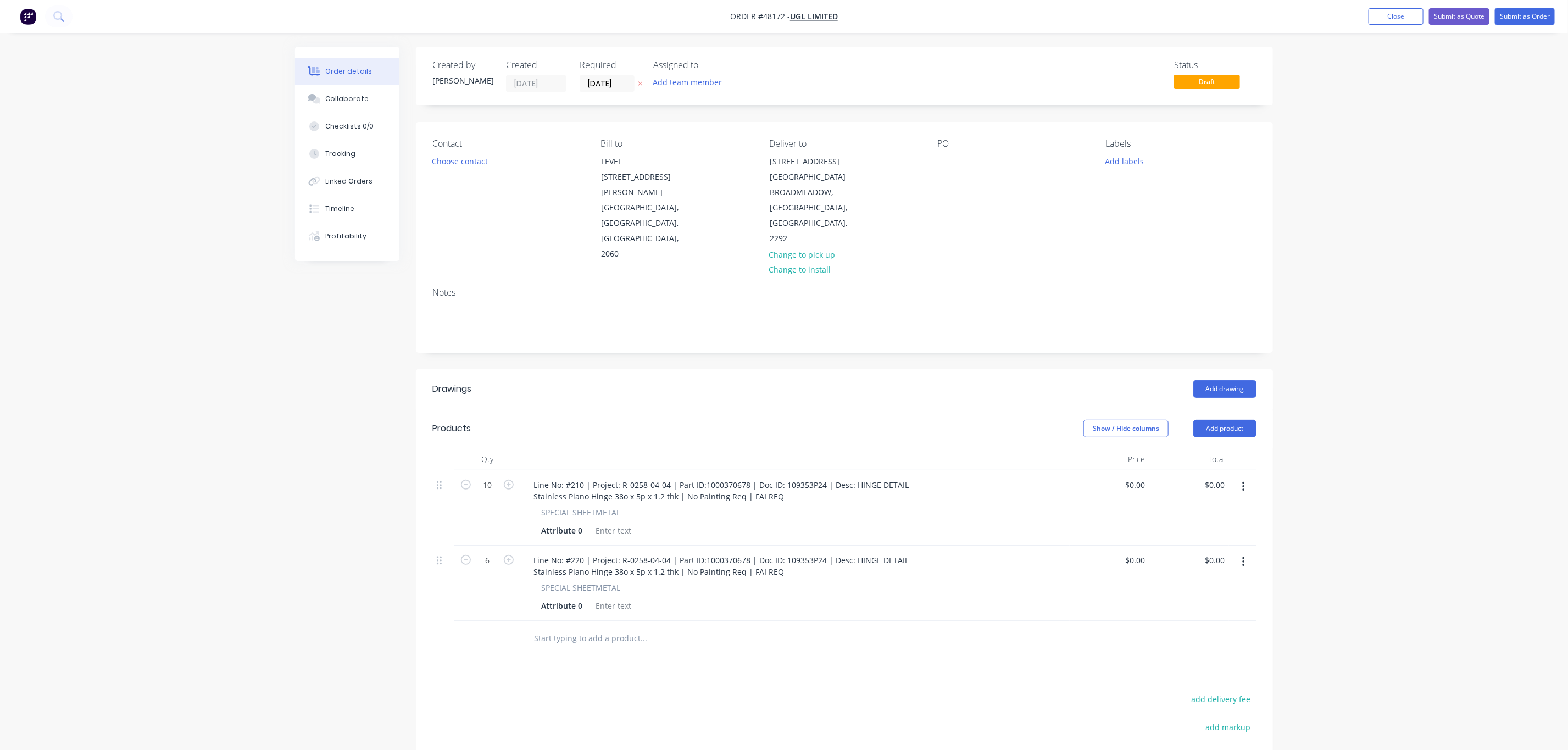
click at [465, 173] on div "Contact Choose contact" at bounding box center [508, 200] width 151 height 124
click at [465, 164] on button "Choose contact" at bounding box center [460, 161] width 67 height 15
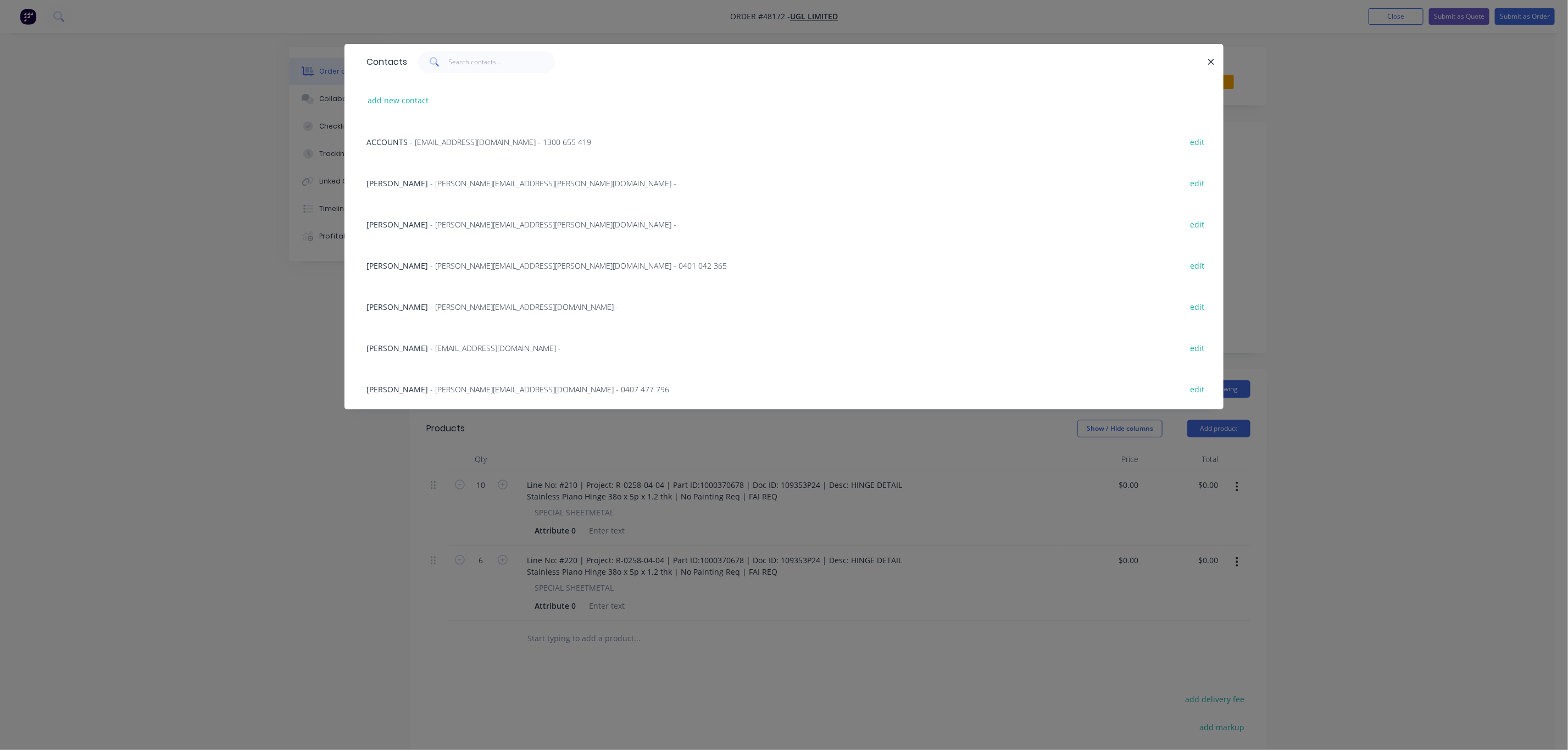
click at [450, 297] on div "[PERSON_NAME] - [PERSON_NAME][EMAIL_ADDRESS][DOMAIN_NAME] - edit" at bounding box center [784, 306] width 846 height 41
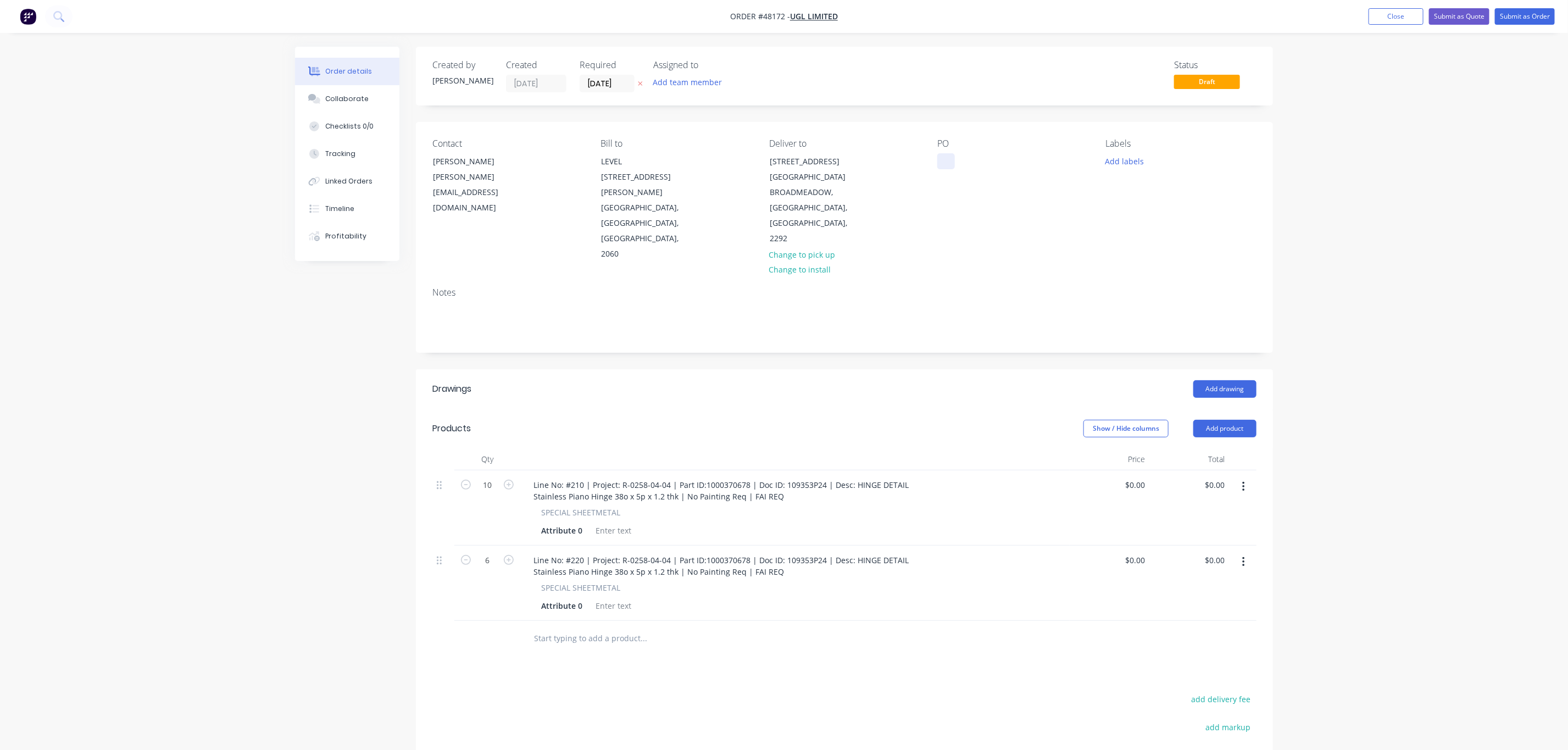
click at [947, 163] on div at bounding box center [945, 161] width 17 height 16
click at [1146, 279] on div "Notes" at bounding box center [844, 315] width 857 height 74
click at [1375, 171] on div "Order details Collaborate Checklists 0/0 Tracking Linked Orders Timeline Profit…" at bounding box center [784, 457] width 1568 height 913
click at [1518, 12] on button "Submit as Order" at bounding box center [1524, 17] width 60 height 17
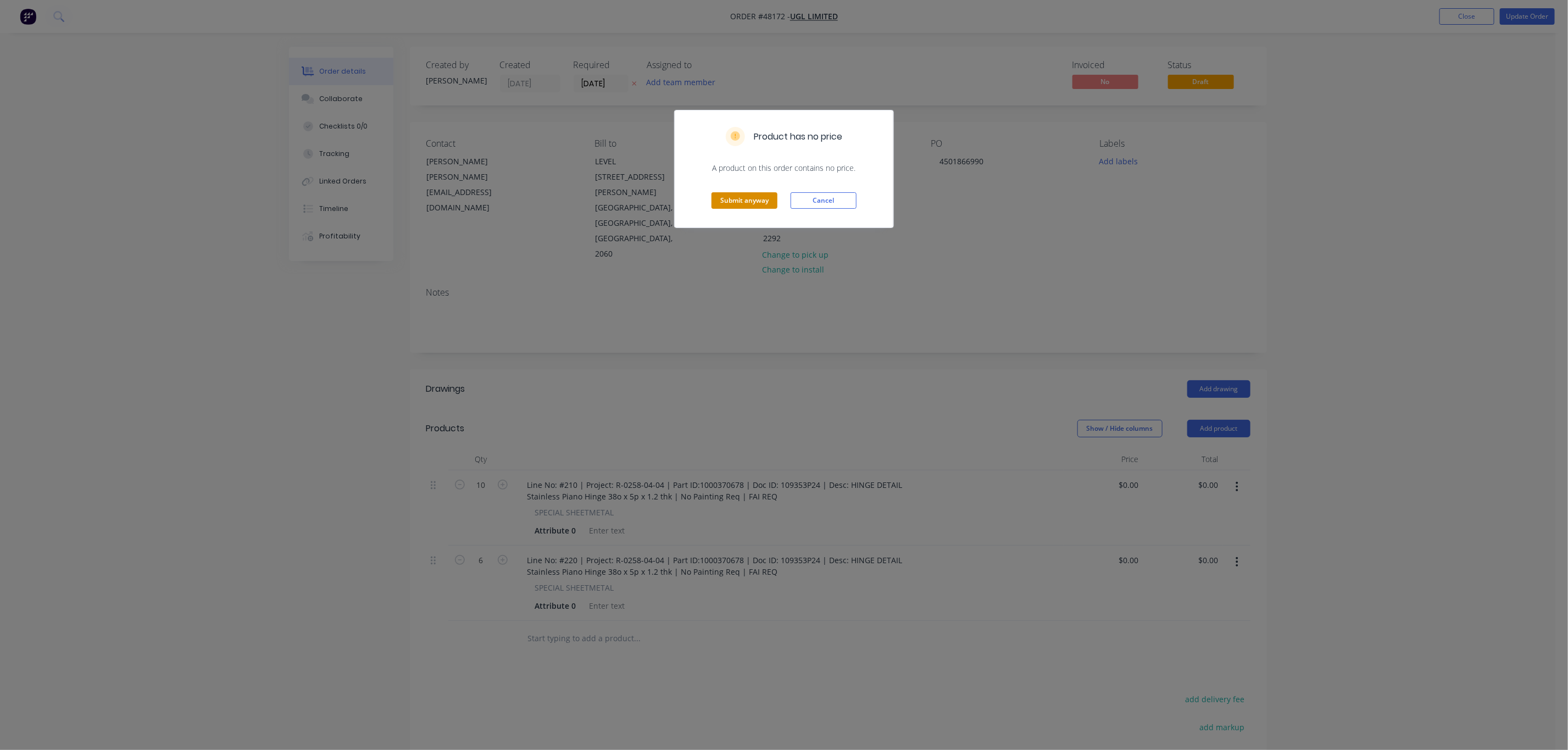
click at [753, 204] on button "Submit anyway" at bounding box center [744, 201] width 66 height 17
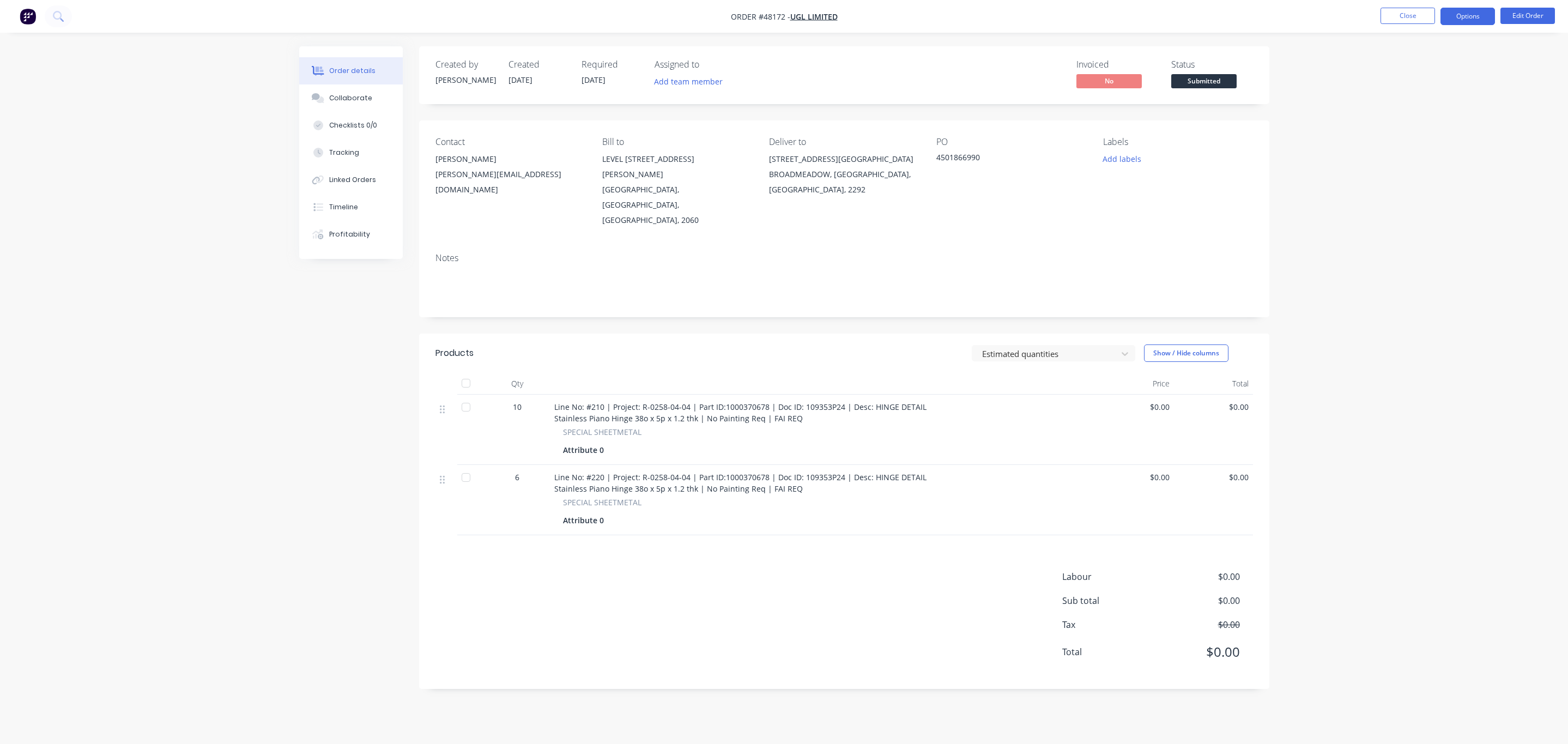
click at [1451, 10] on button "Options" at bounding box center [1468, 16] width 55 height 17
click at [1423, 127] on div "Work Order" at bounding box center [1435, 131] width 100 height 16
click at [1431, 110] on div "Without pricing" at bounding box center [1435, 110] width 100 height 16
click at [1337, 82] on div "Order details Collaborate Checklists 0/0 Tracking Linked Orders Timeline Profit…" at bounding box center [784, 372] width 1568 height 744
click at [1395, 17] on button "Close" at bounding box center [1408, 16] width 55 height 17
